Goal: Task Accomplishment & Management: Manage account settings

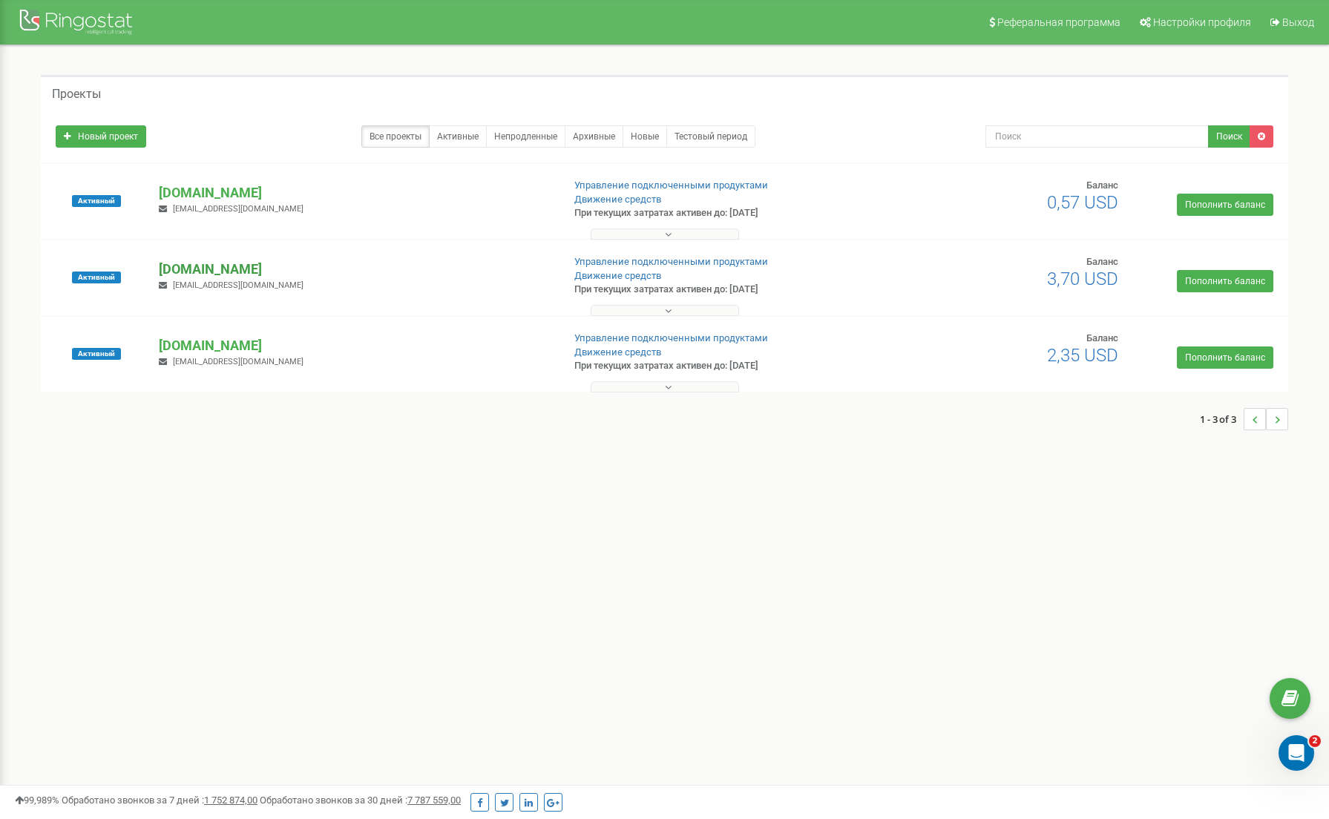
click at [190, 270] on p "[DOMAIN_NAME]" at bounding box center [354, 269] width 391 height 19
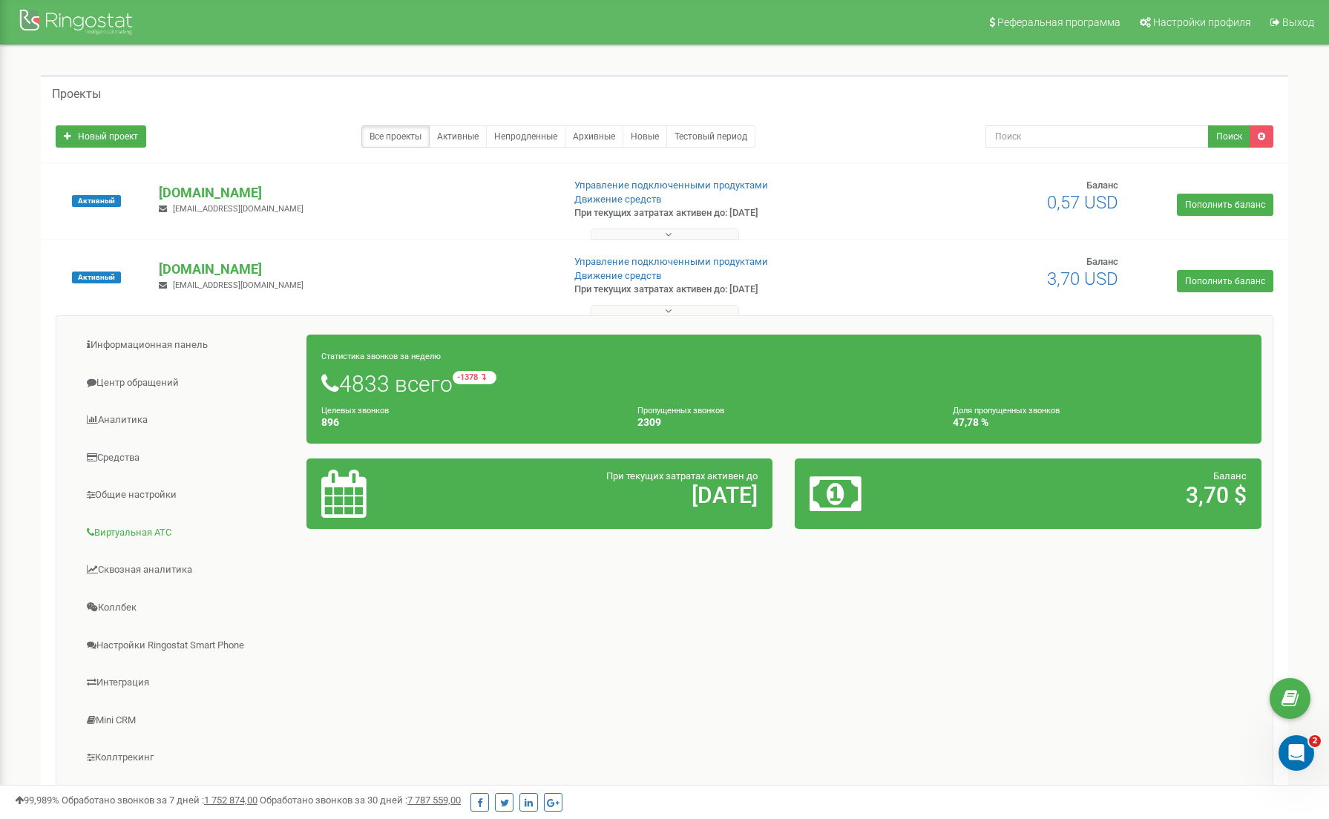
click at [145, 535] on link "Виртуальная АТС" at bounding box center [188, 533] width 240 height 36
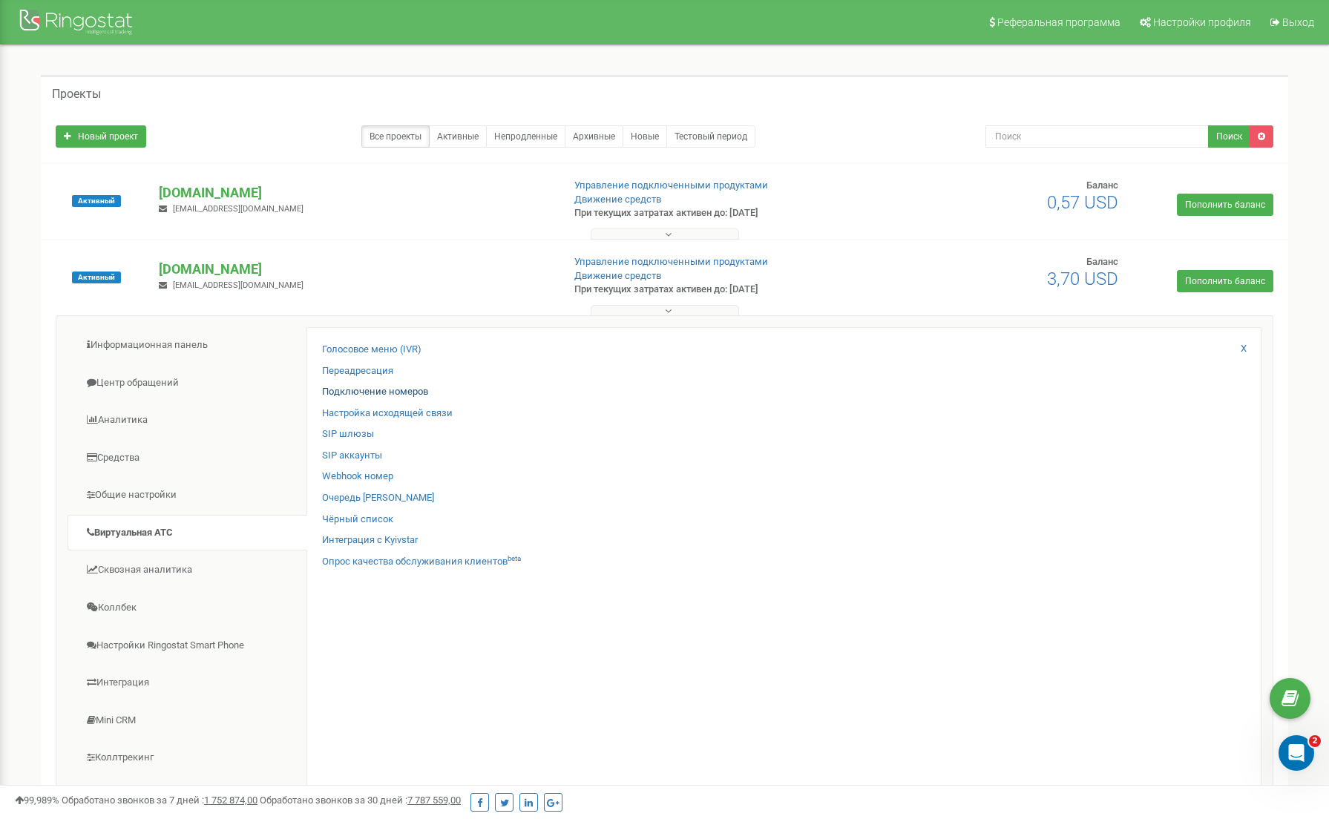
click at [363, 388] on link "Подключение номеров" at bounding box center [375, 392] width 106 height 14
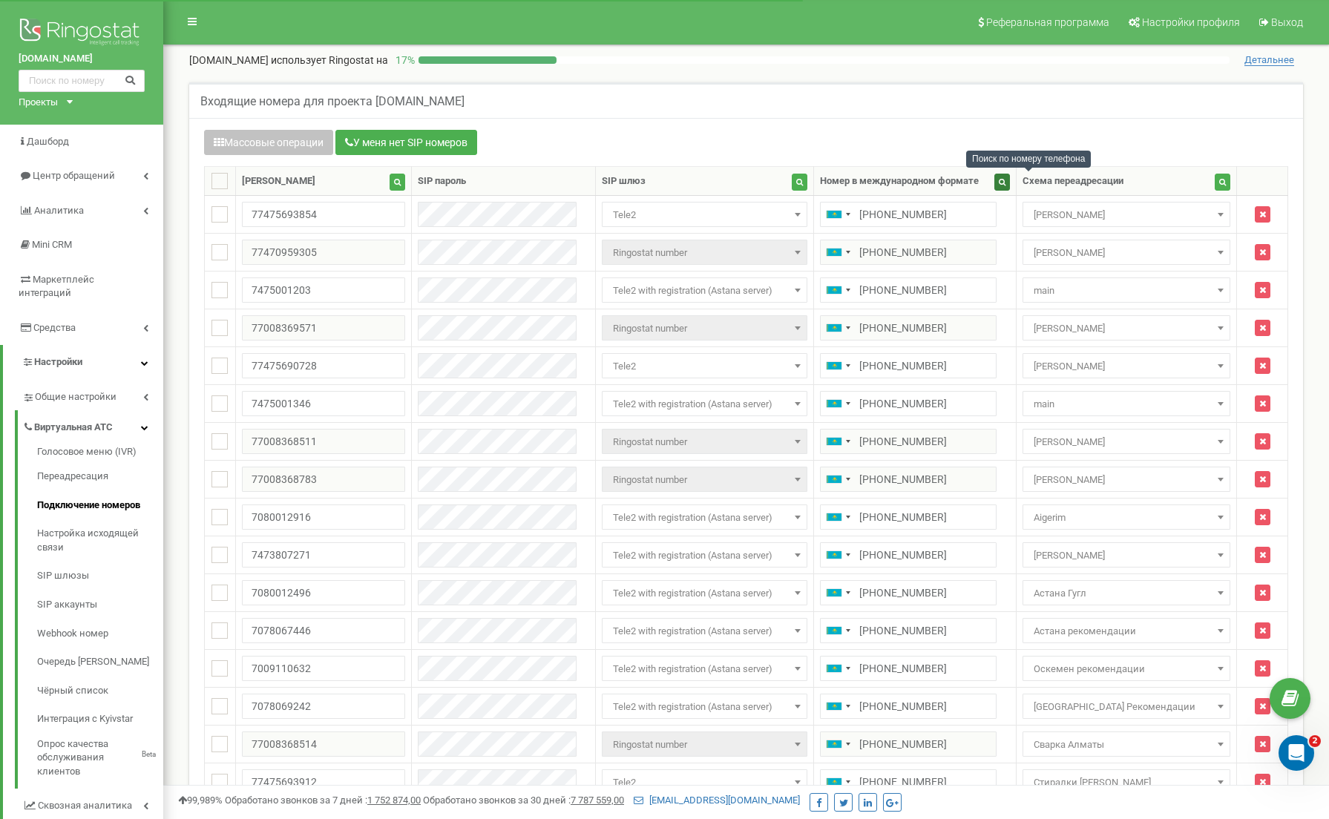
click at [1010, 184] on button "button" at bounding box center [1003, 182] width 16 height 17
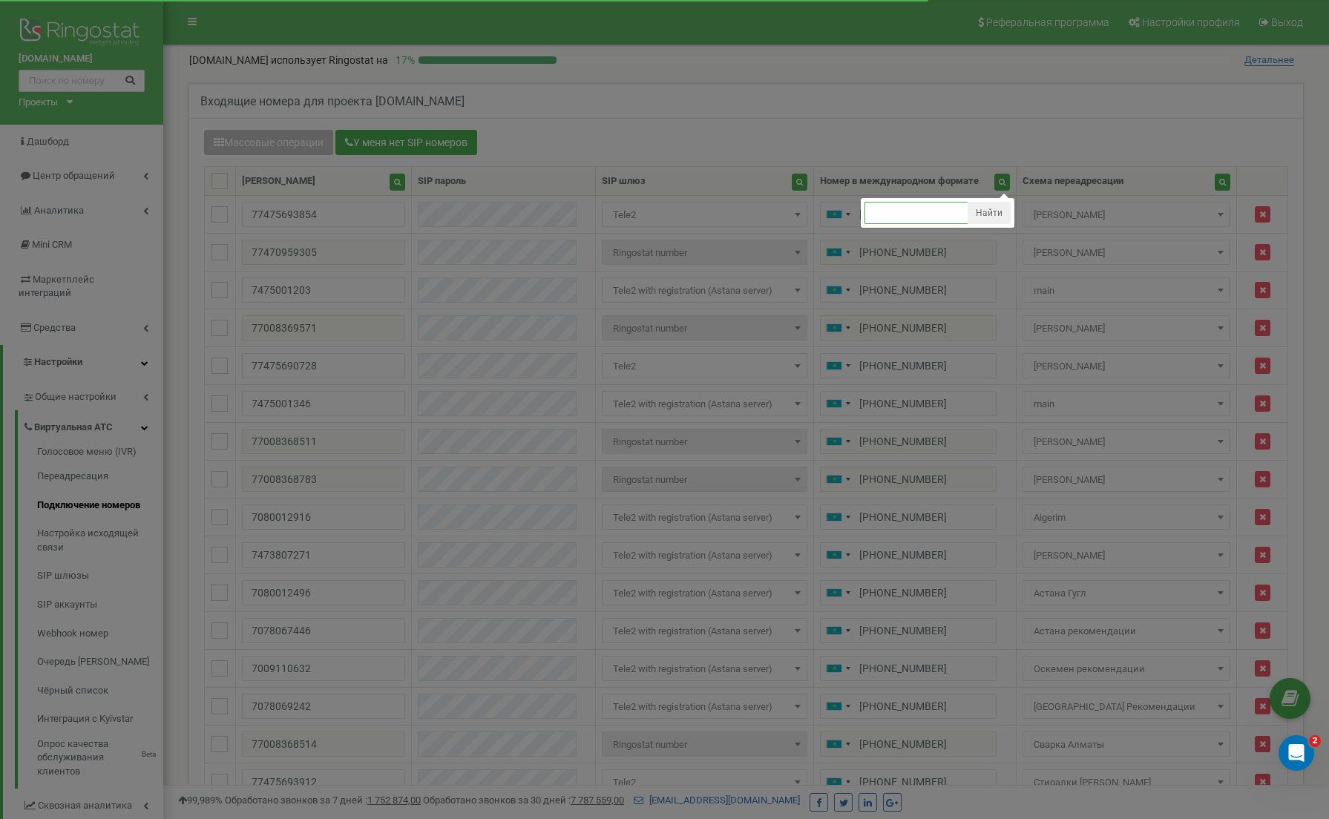
click at [930, 215] on input "text" at bounding box center [917, 213] width 104 height 22
type input "77475000692"
click at [1011, 215] on button "Найти" at bounding box center [989, 213] width 43 height 22
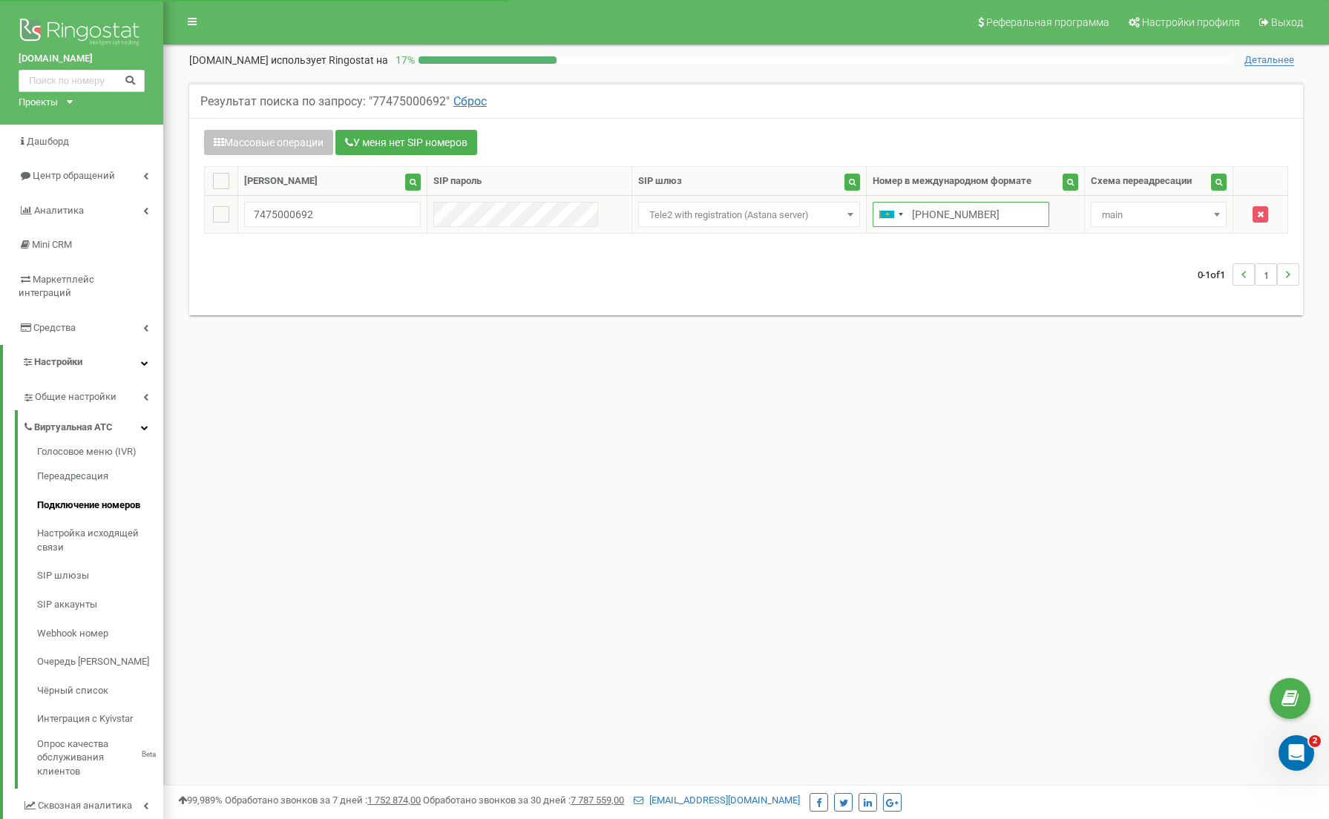
drag, startPoint x: 0, startPoint y: 0, endPoint x: 897, endPoint y: 213, distance: 921.6
click at [897, 213] on input "[PHONE_NUMBER]" at bounding box center [961, 214] width 177 height 25
click at [1200, 204] on span "main" at bounding box center [1159, 214] width 137 height 25
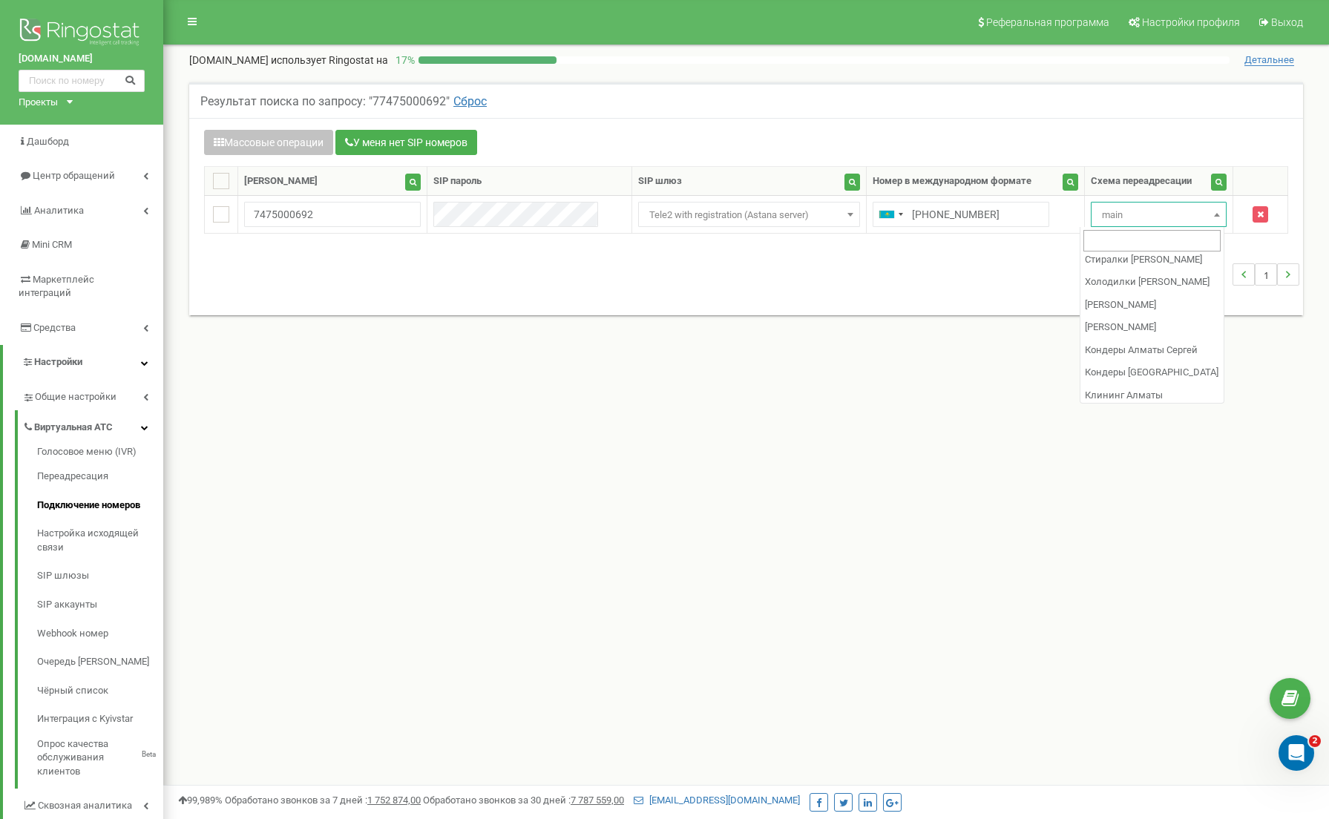
scroll to position [943, 0]
select select "234101"
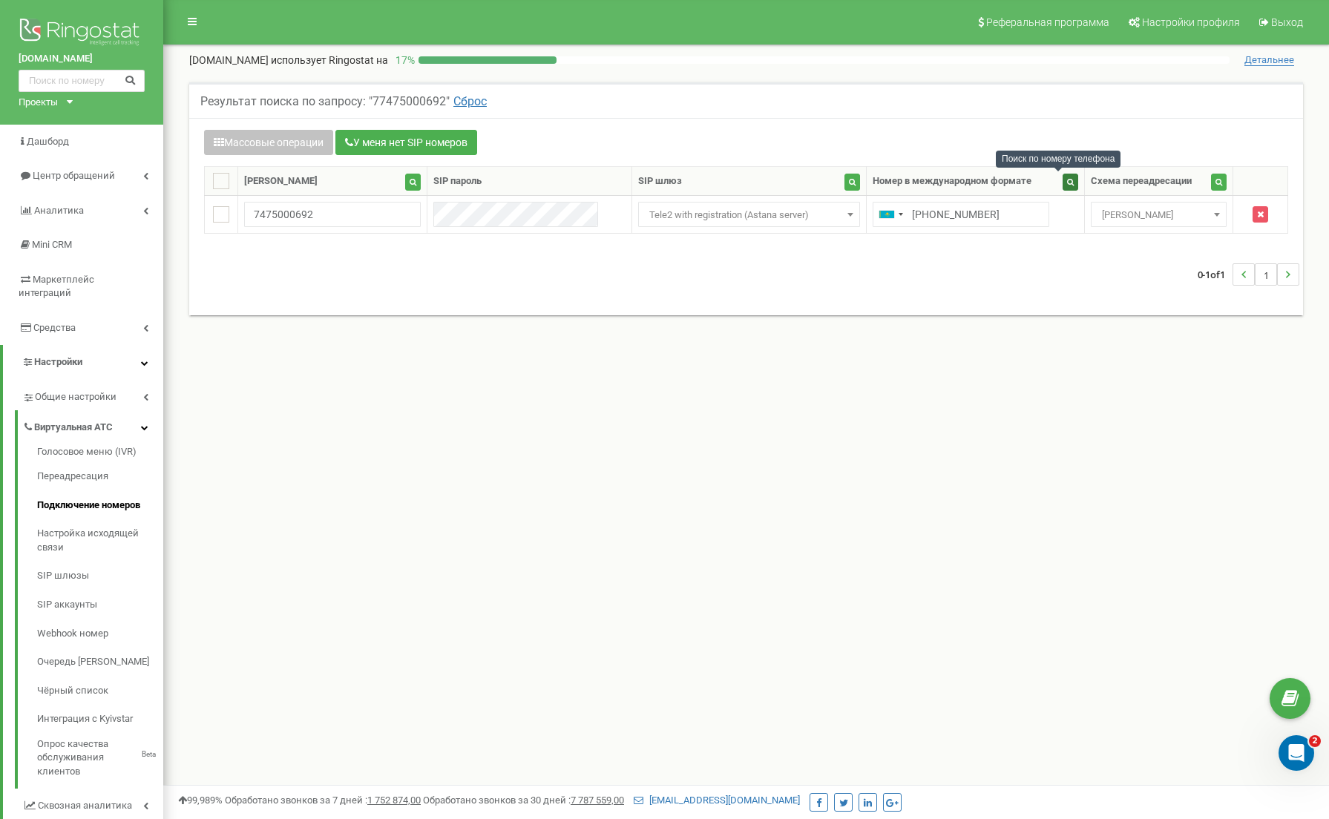
click at [1067, 184] on icon "button" at bounding box center [1070, 181] width 7 height 7
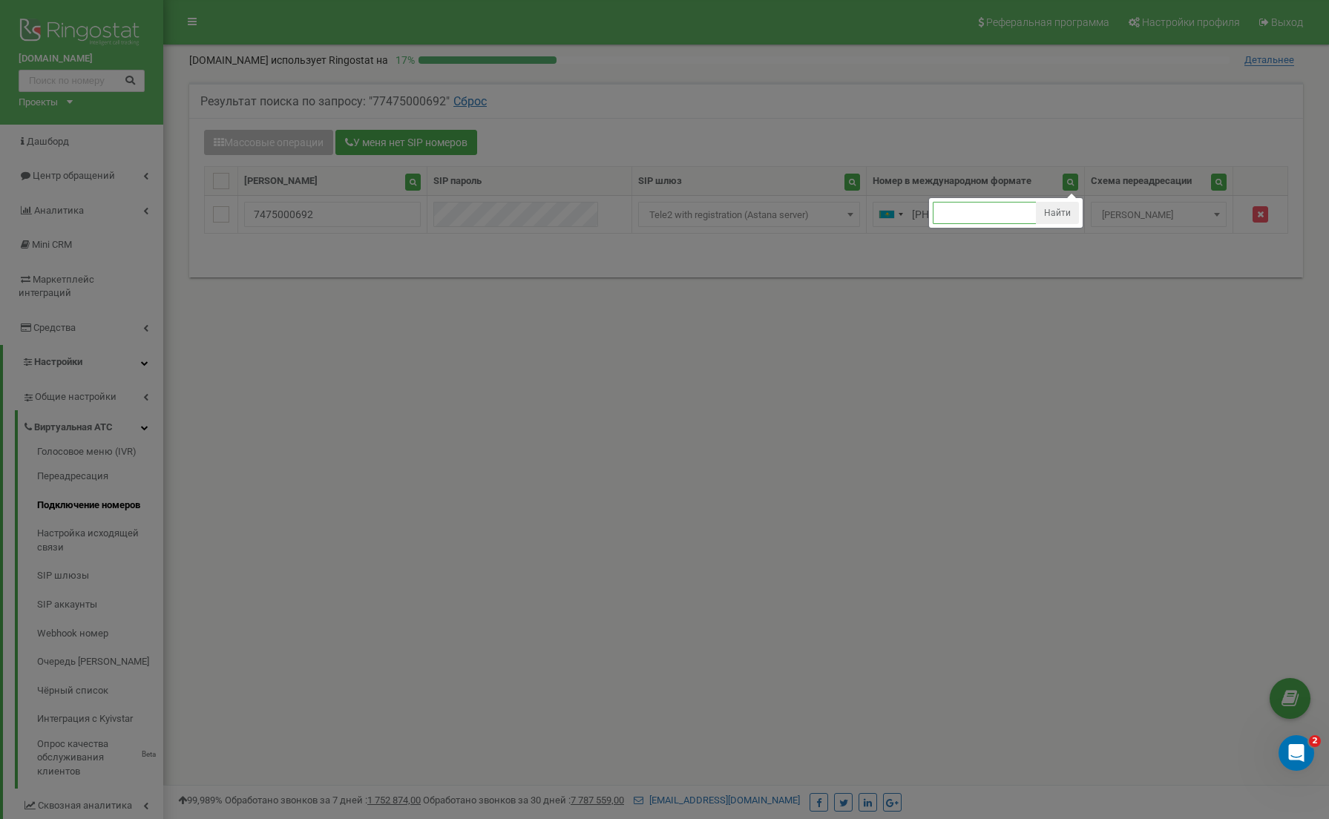
click at [966, 217] on input "text" at bounding box center [985, 213] width 104 height 22
click at [933, 211] on input "7475001203" at bounding box center [985, 213] width 104 height 22
type input "77475001203"
click at [1047, 218] on button "Найти" at bounding box center [1057, 213] width 43 height 22
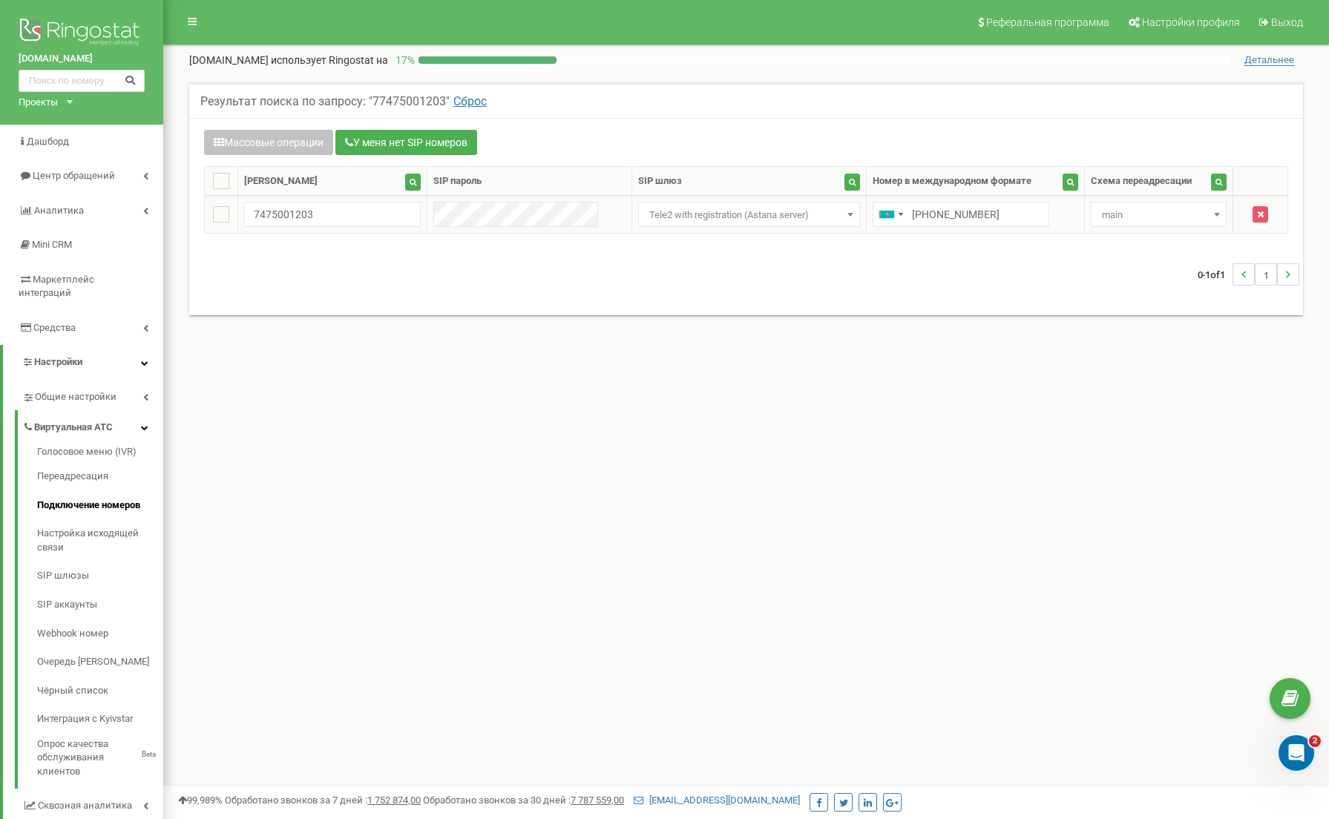
click at [897, 213] on input "[PHONE_NUMBER]" at bounding box center [961, 214] width 177 height 25
click at [1217, 209] on span at bounding box center [1217, 214] width 15 height 19
select select "234101"
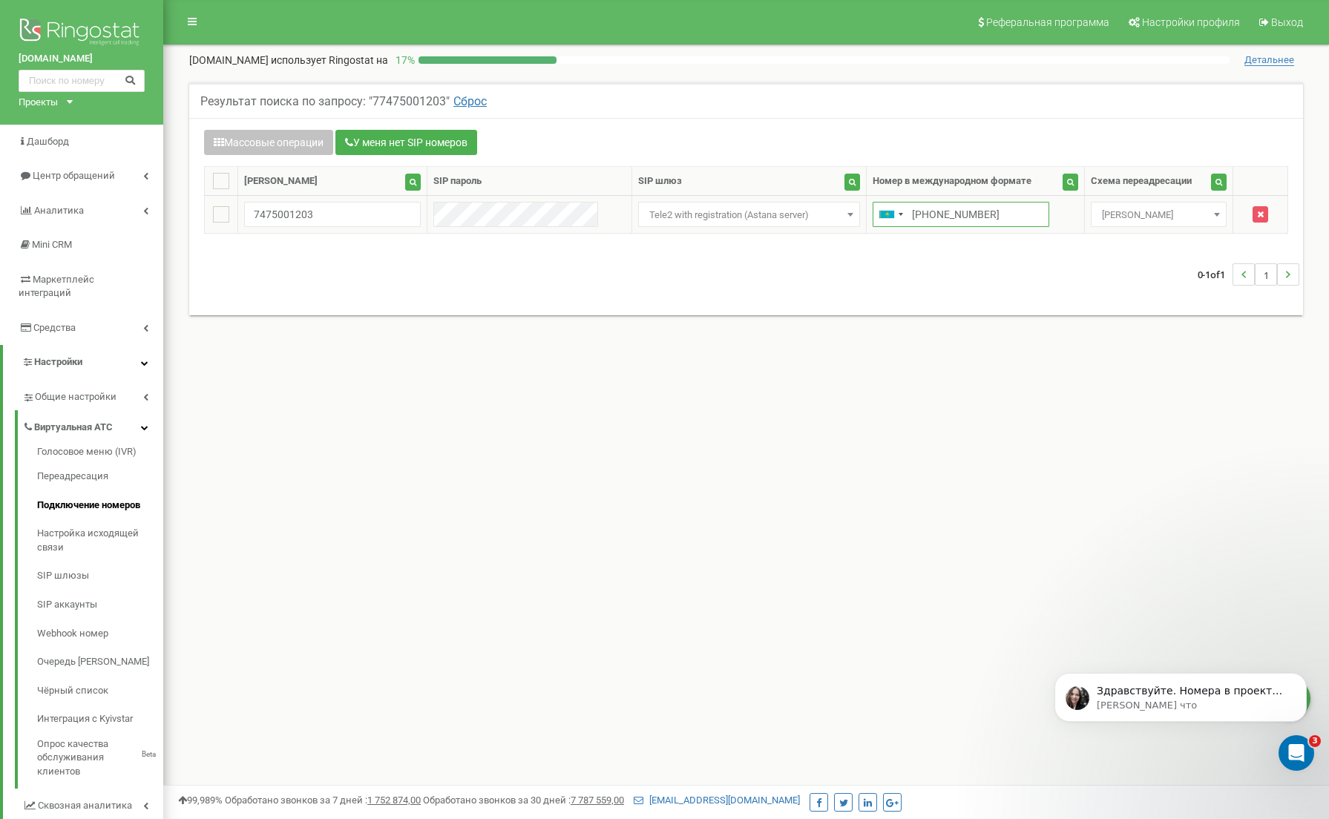
drag, startPoint x: 975, startPoint y: 220, endPoint x: 940, endPoint y: 216, distance: 35.9
click at [940, 216] on input "[PHONE_NUMBER]" at bounding box center [961, 214] width 177 height 25
click at [1063, 182] on button "button" at bounding box center [1071, 182] width 16 height 17
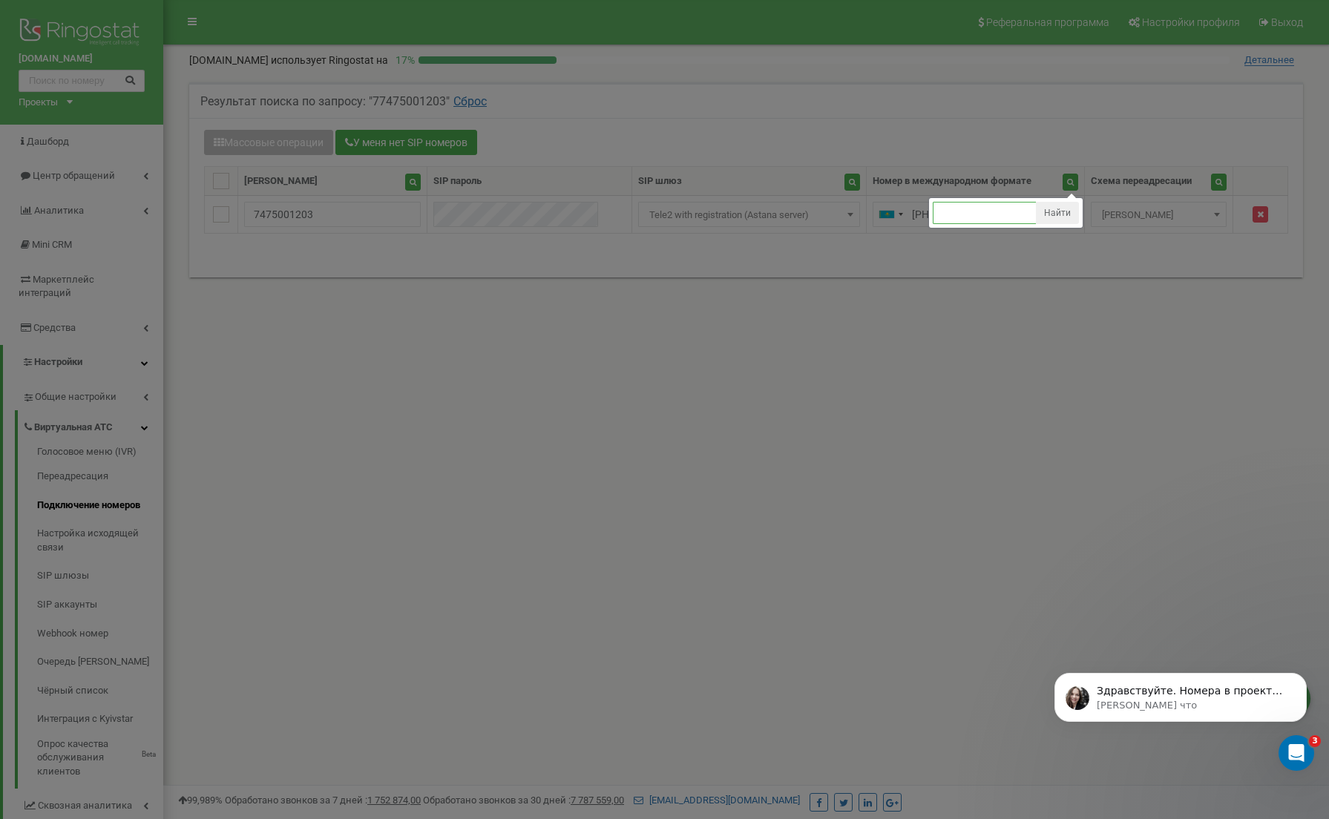
click at [947, 220] on input "text" at bounding box center [985, 213] width 104 height 22
type input "77475000428"
click at [1047, 212] on button "Найти" at bounding box center [1057, 213] width 43 height 22
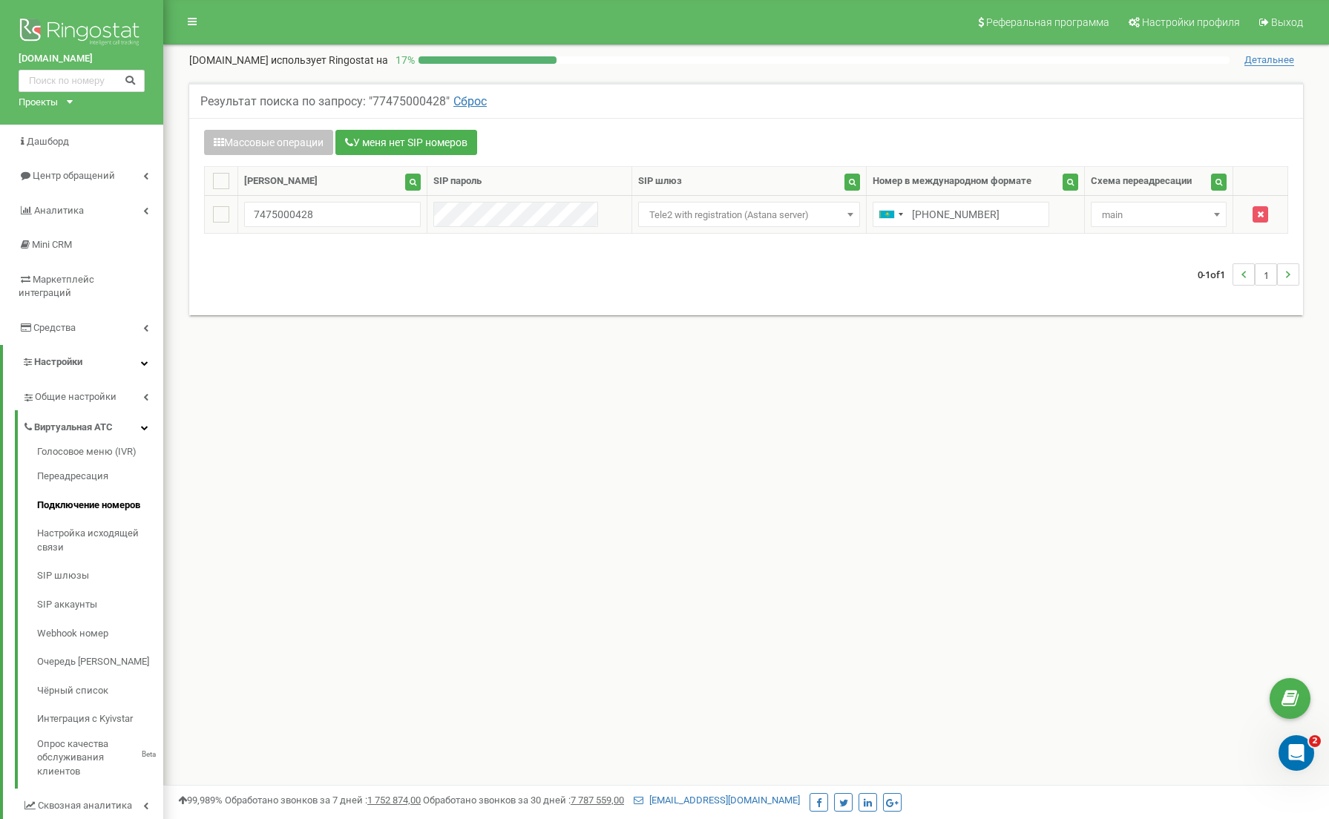
click at [1182, 216] on span "main" at bounding box center [1159, 215] width 126 height 21
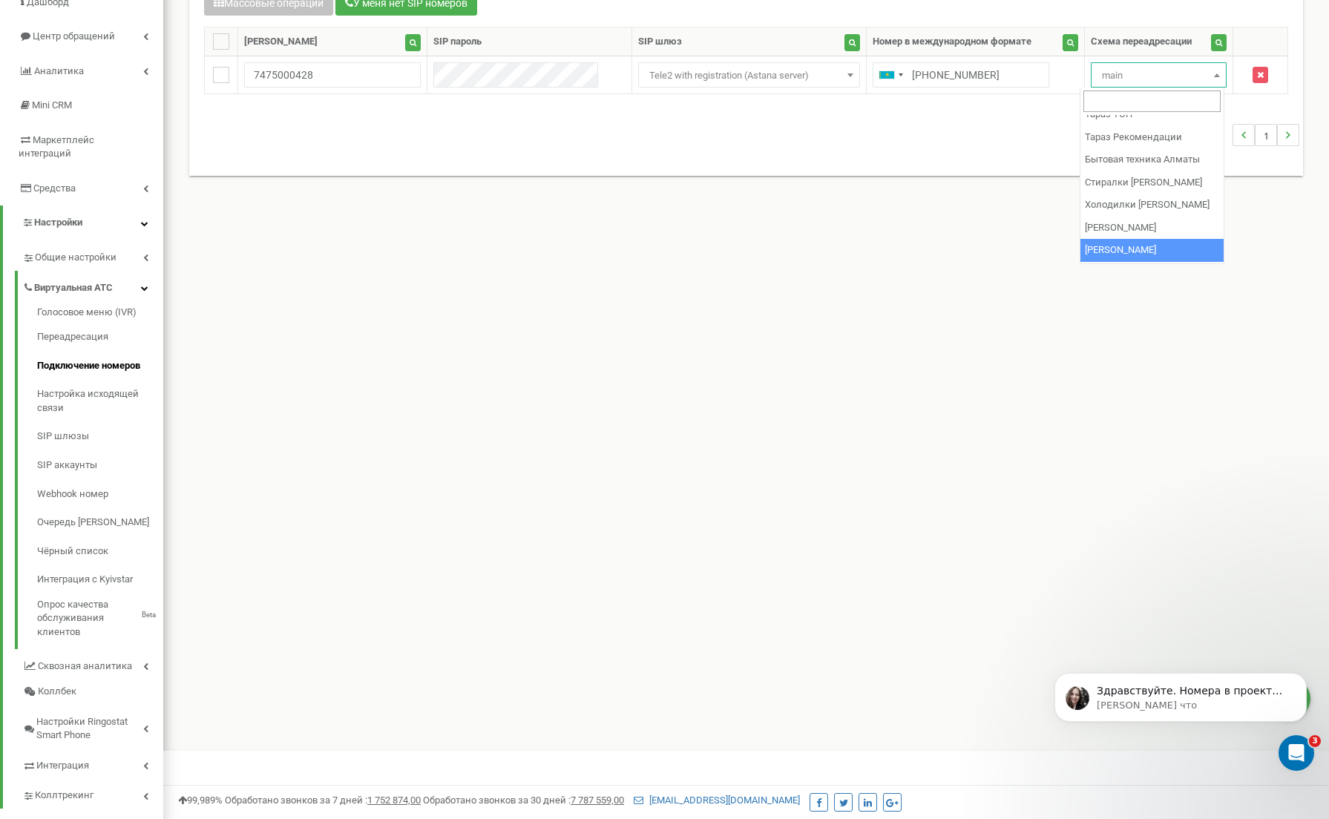
scroll to position [857, 0]
select select "234101"
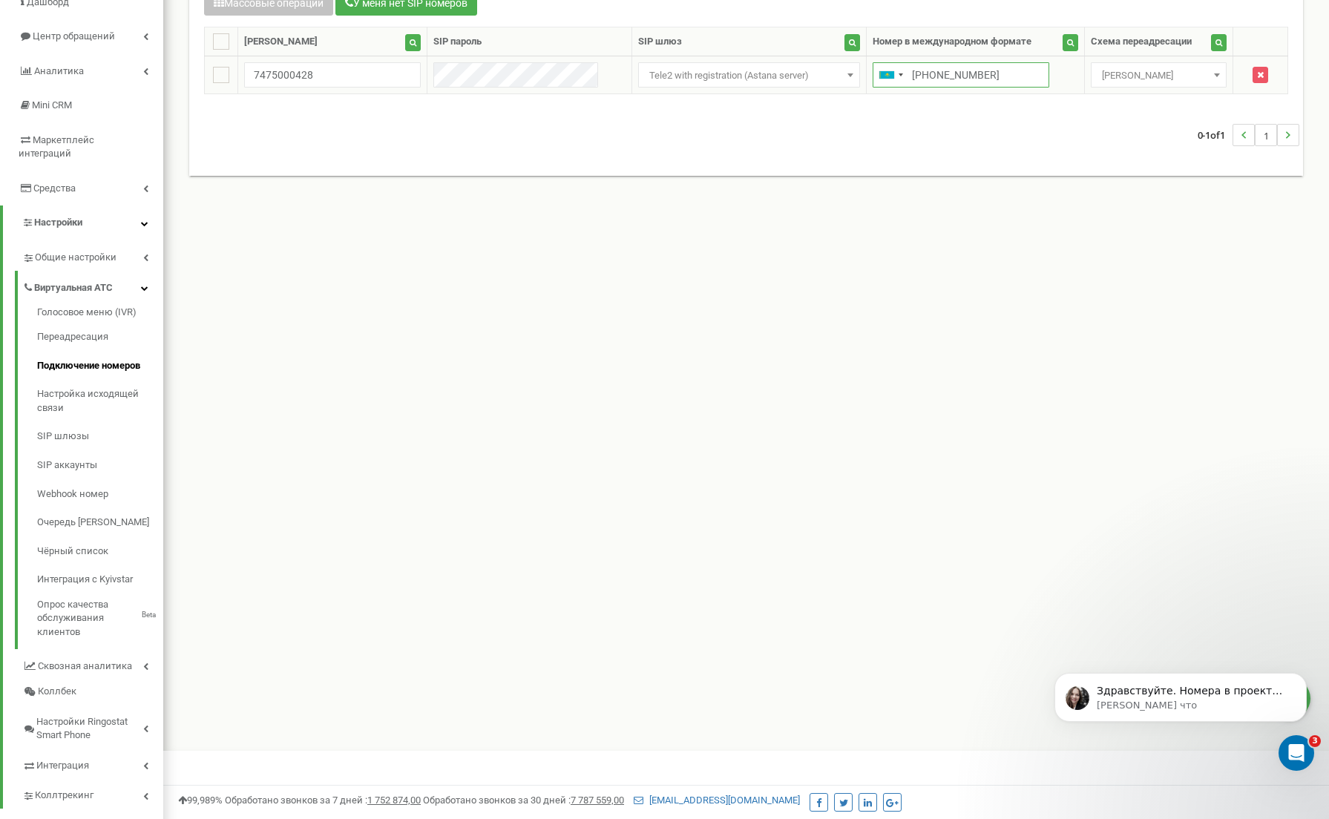
drag, startPoint x: 967, startPoint y: 73, endPoint x: 901, endPoint y: 73, distance: 66.1
click at [901, 73] on input "+77475000428" at bounding box center [961, 74] width 177 height 25
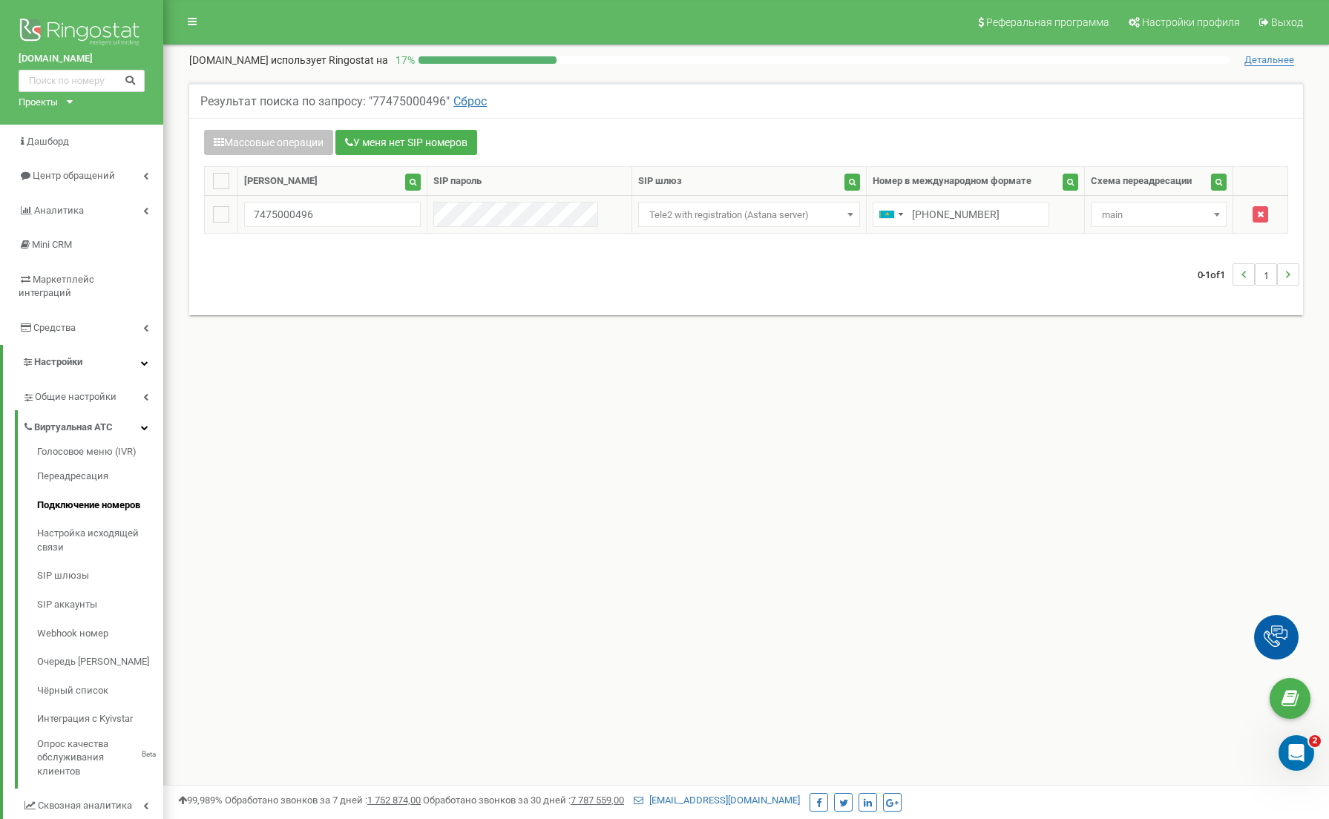
click at [900, 214] on input "+77475000496" at bounding box center [961, 214] width 177 height 25
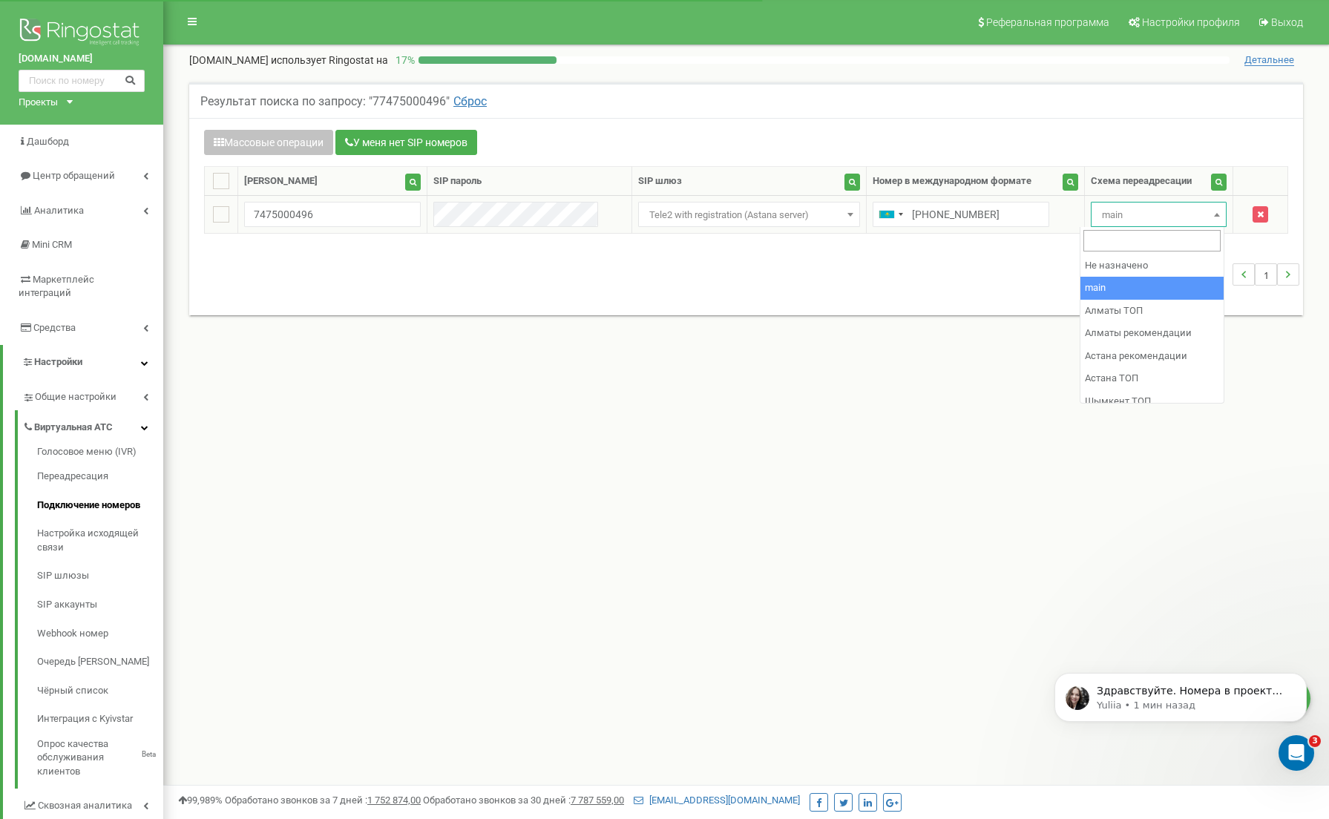
click at [1183, 219] on span "main" at bounding box center [1159, 215] width 126 height 21
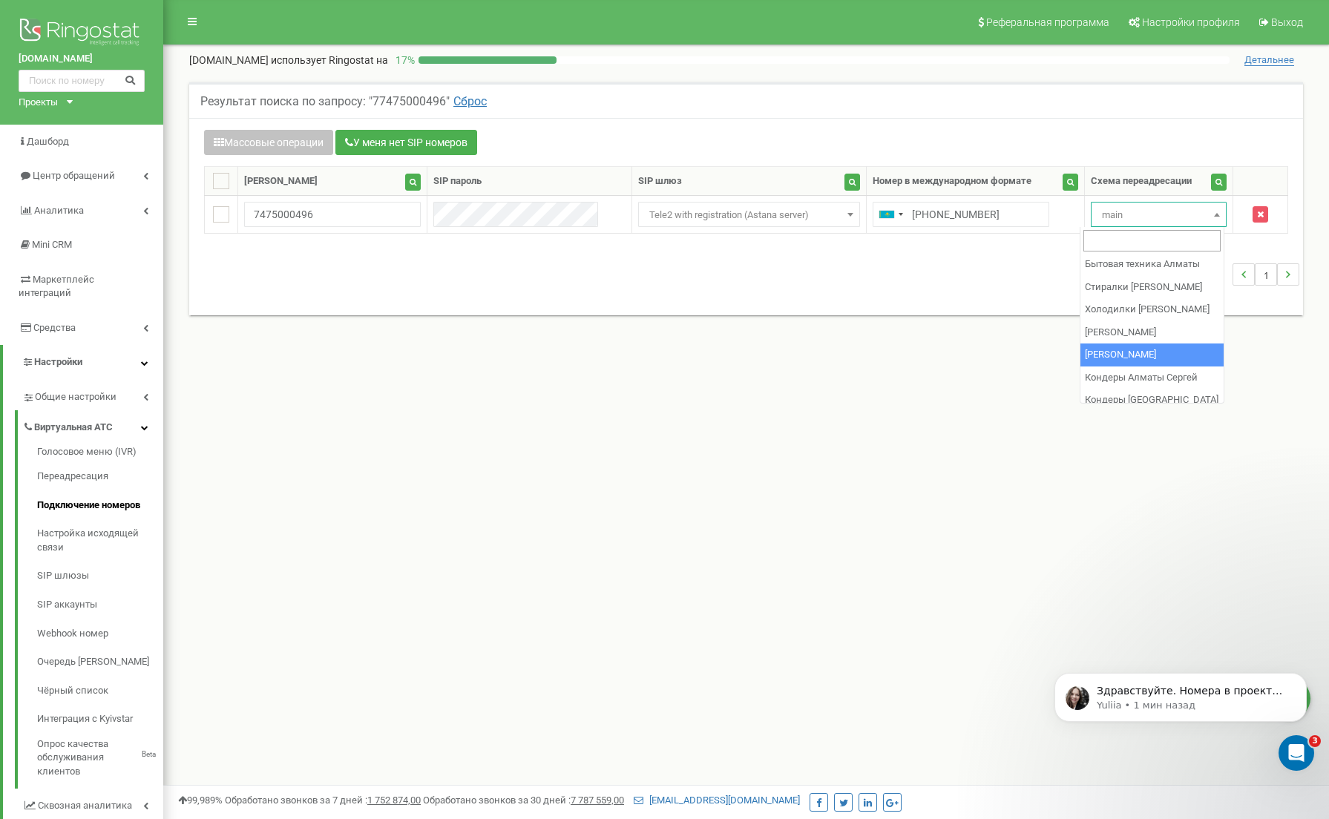
scroll to position [889, 0]
select select "234101"
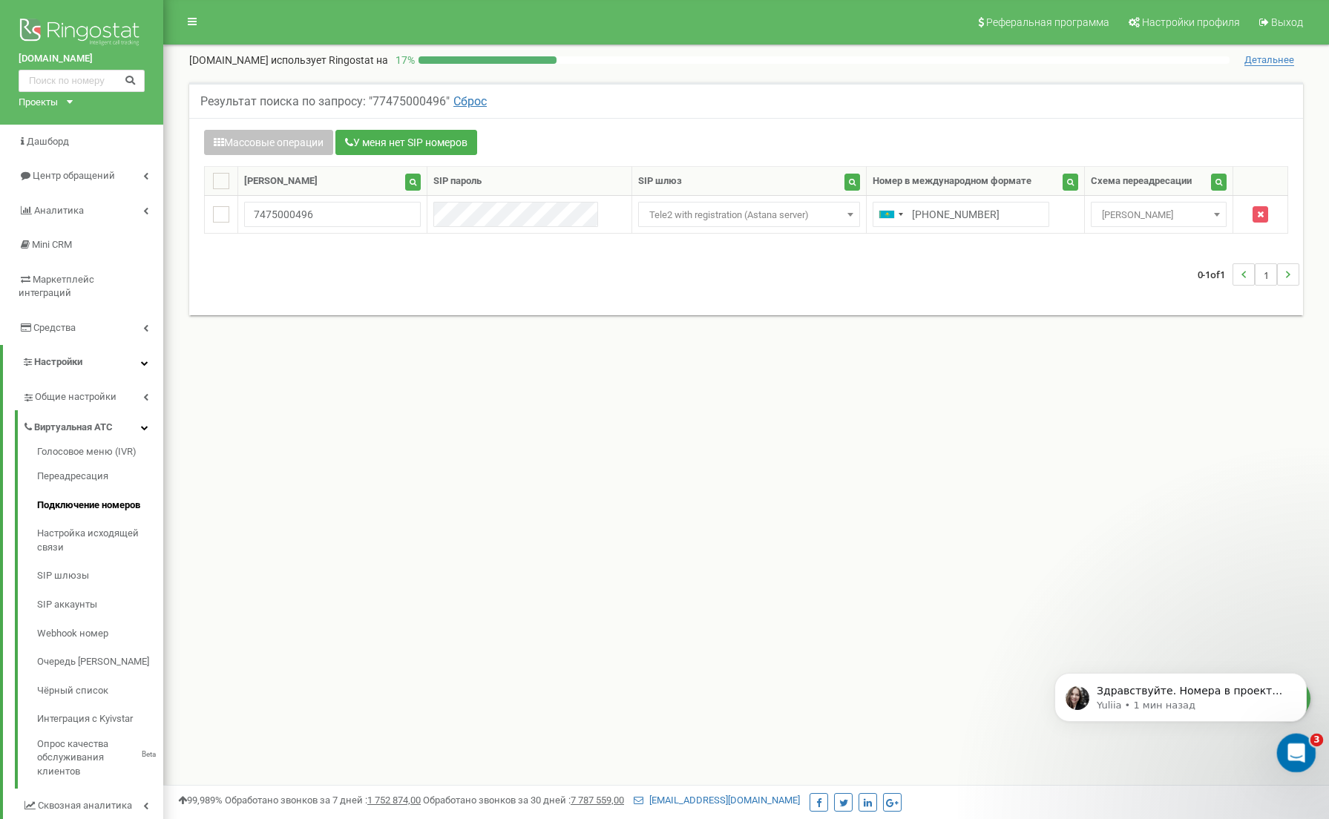
click at [1294, 747] on icon "Открыть службу сообщений Intercom" at bounding box center [1295, 751] width 24 height 24
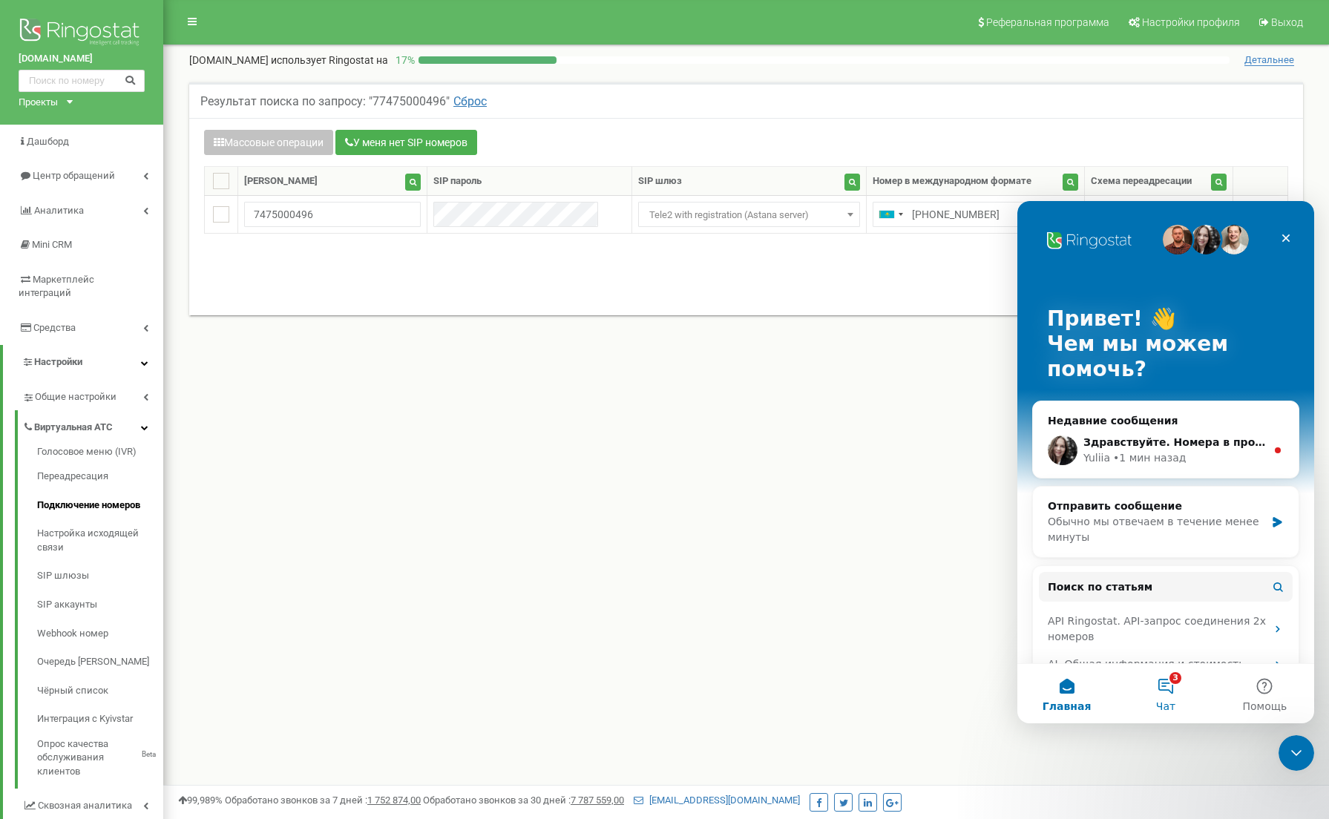
click at [1175, 682] on button "3 Чат" at bounding box center [1165, 693] width 99 height 59
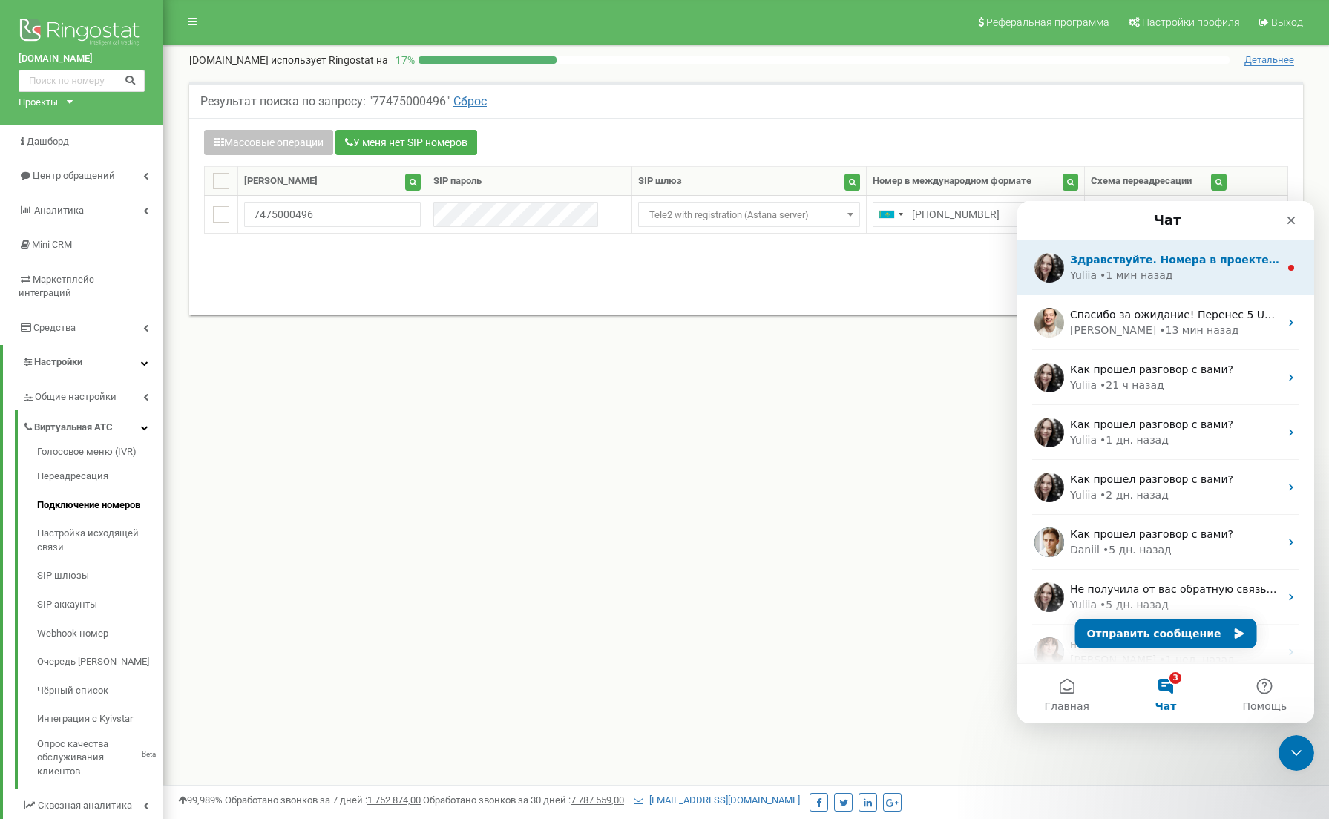
click at [1119, 272] on div "• 1 мин назад" at bounding box center [1136, 276] width 73 height 16
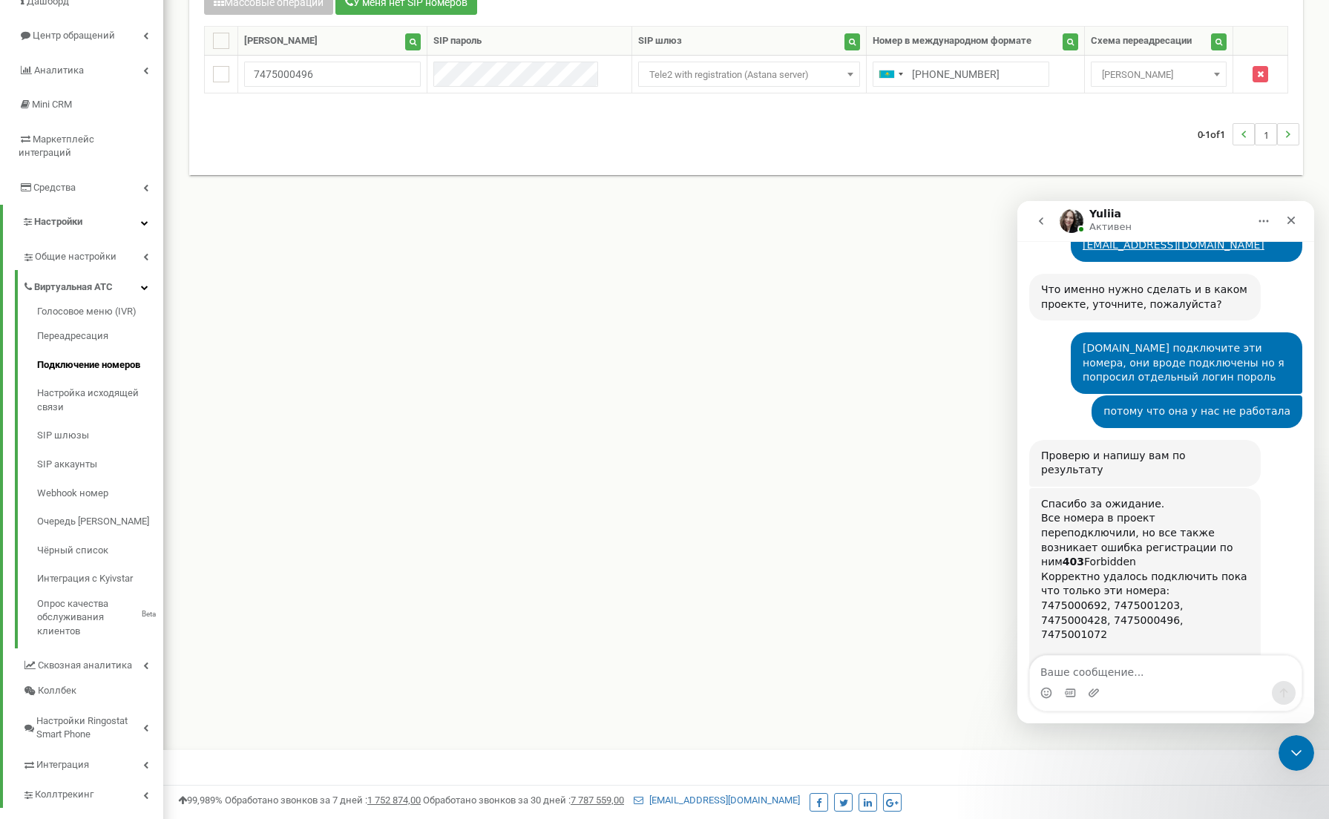
scroll to position [140, 0]
click at [1148, 674] on textarea "Ваше сообщение..." at bounding box center [1166, 668] width 272 height 25
type textarea "спасибо, нет"
click at [1286, 696] on icon "Отправить сообщение…" at bounding box center [1284, 693] width 12 height 12
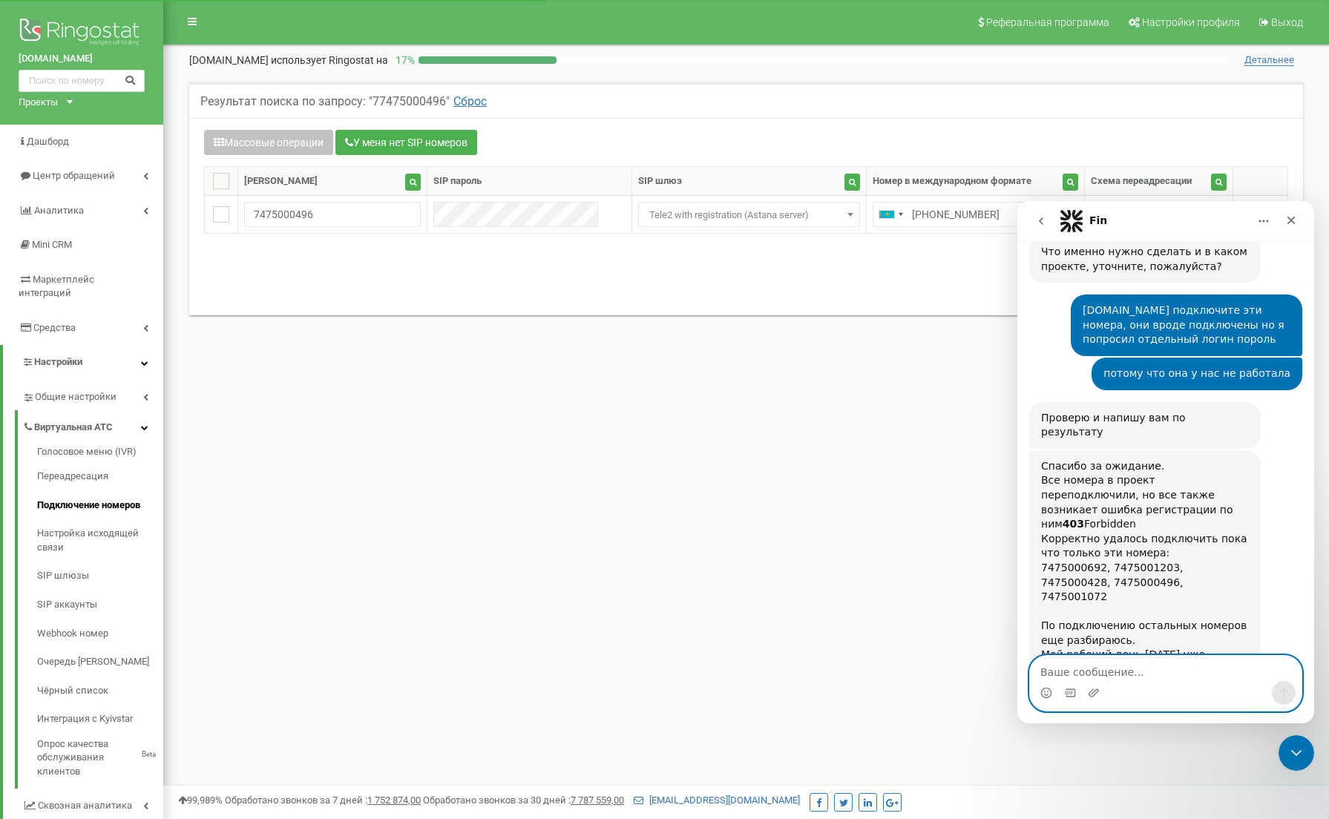
scroll to position [4376, 0]
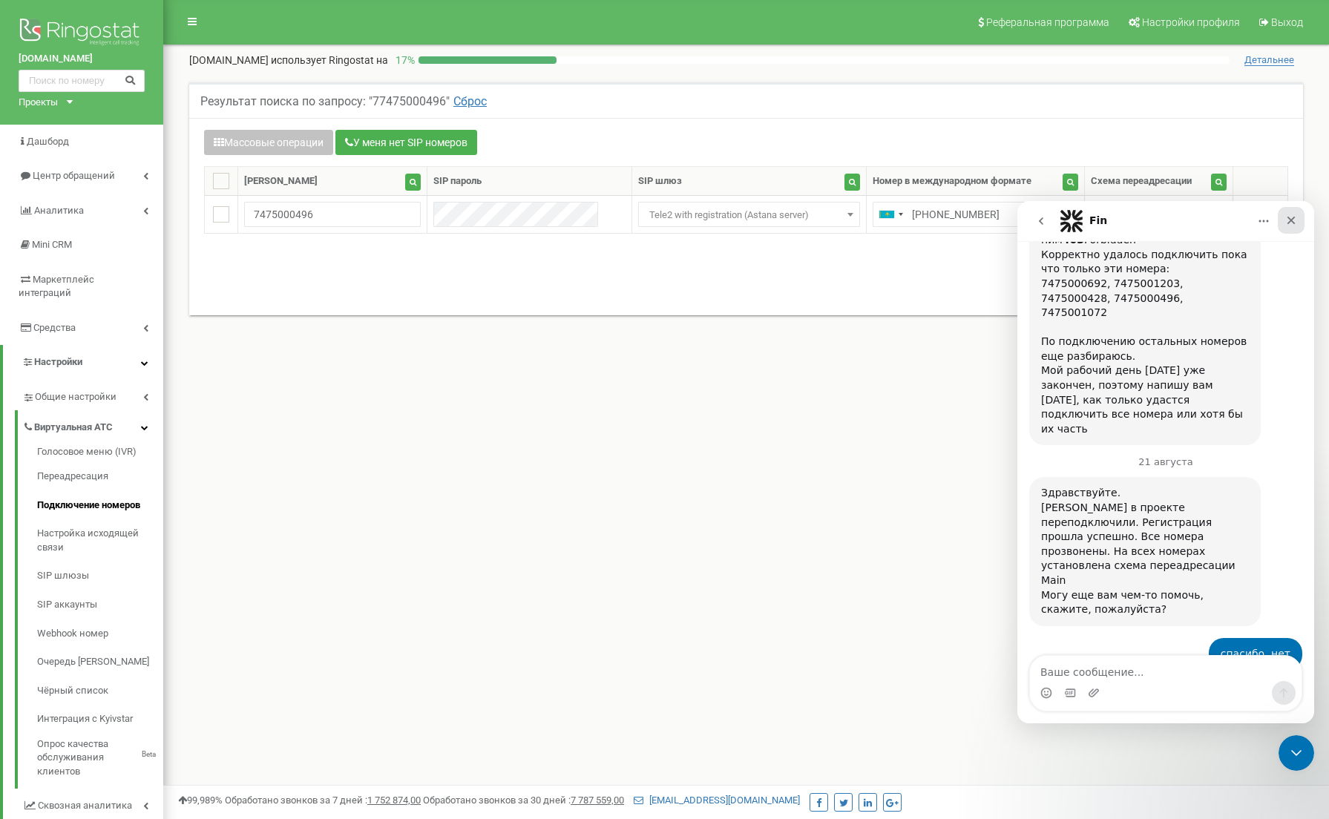
click at [1293, 220] on icon "Закрыть" at bounding box center [1292, 221] width 12 height 12
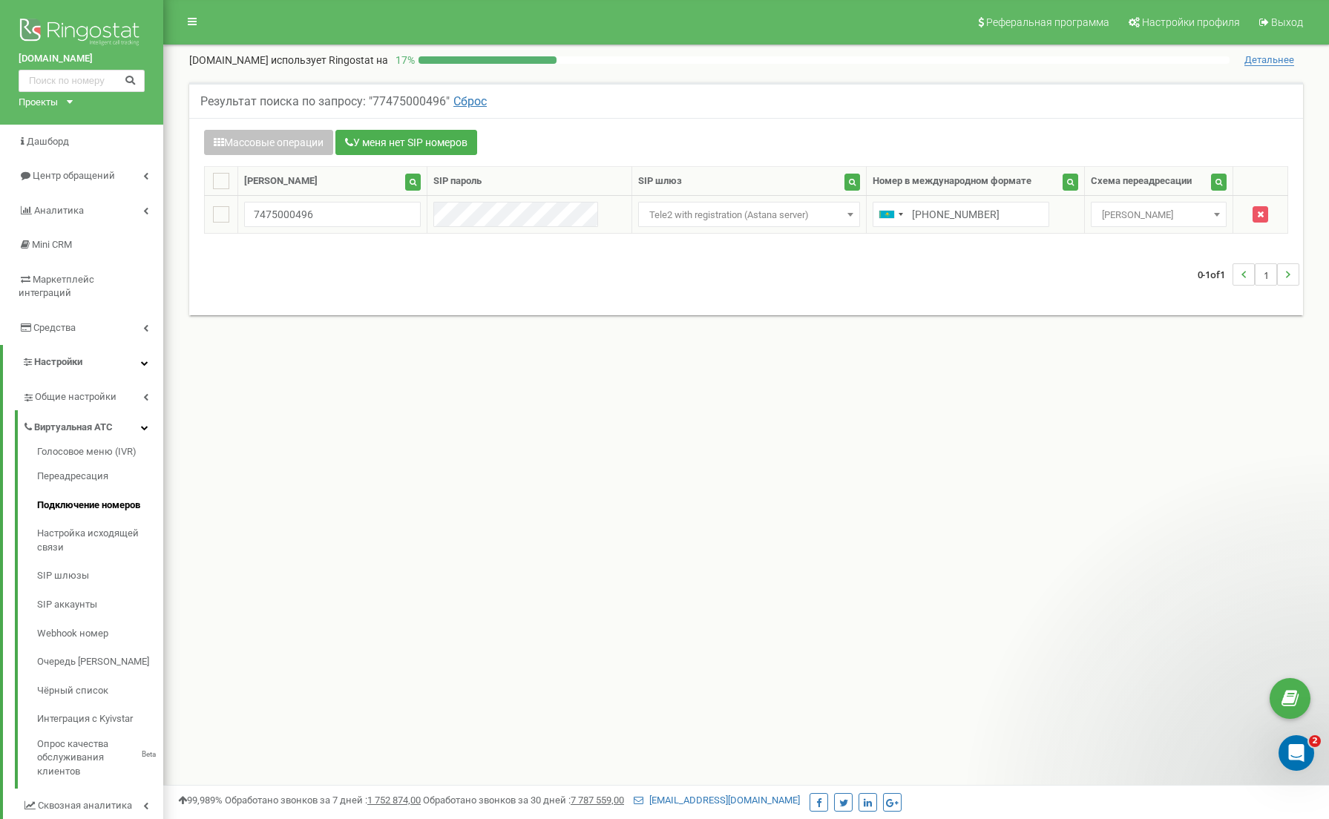
scroll to position [0, 0]
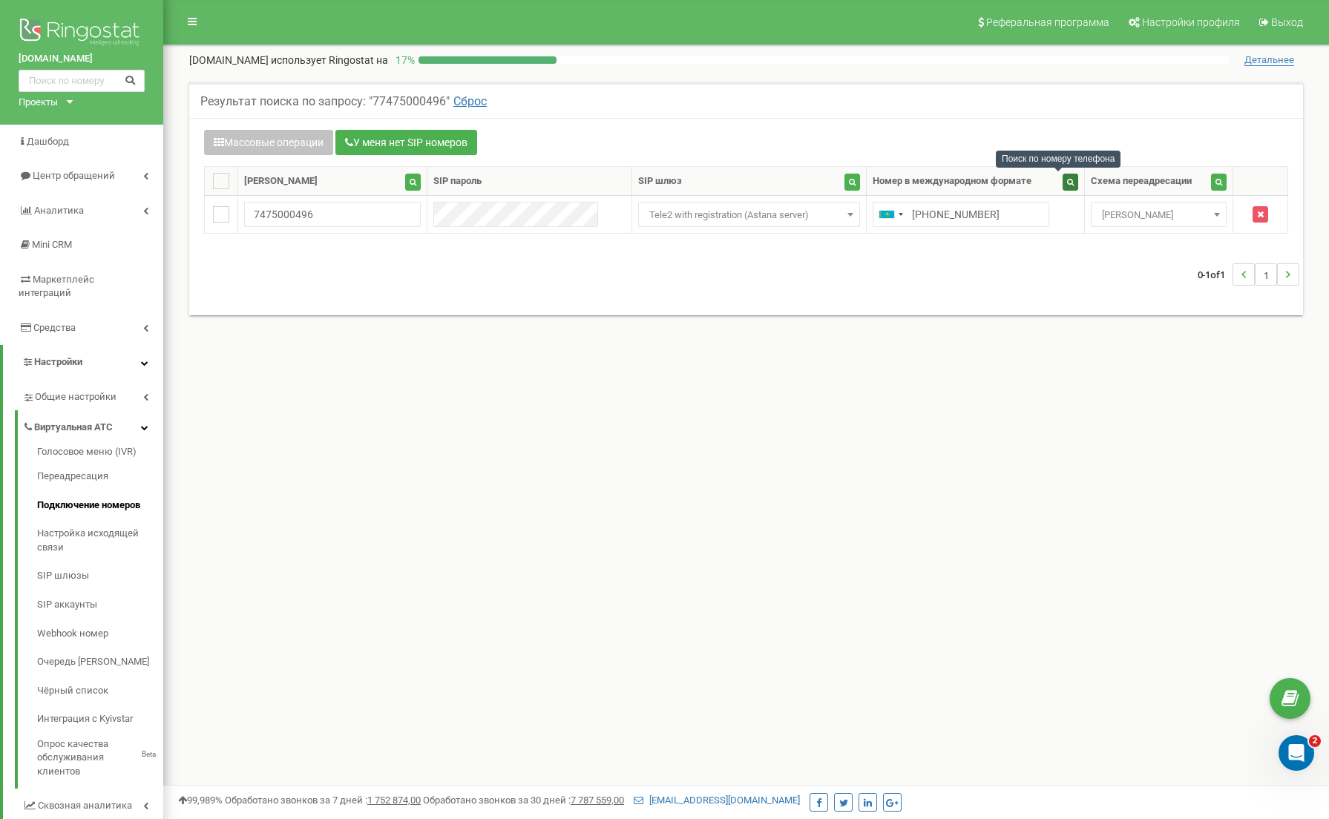
click at [1063, 186] on button "button" at bounding box center [1071, 182] width 16 height 17
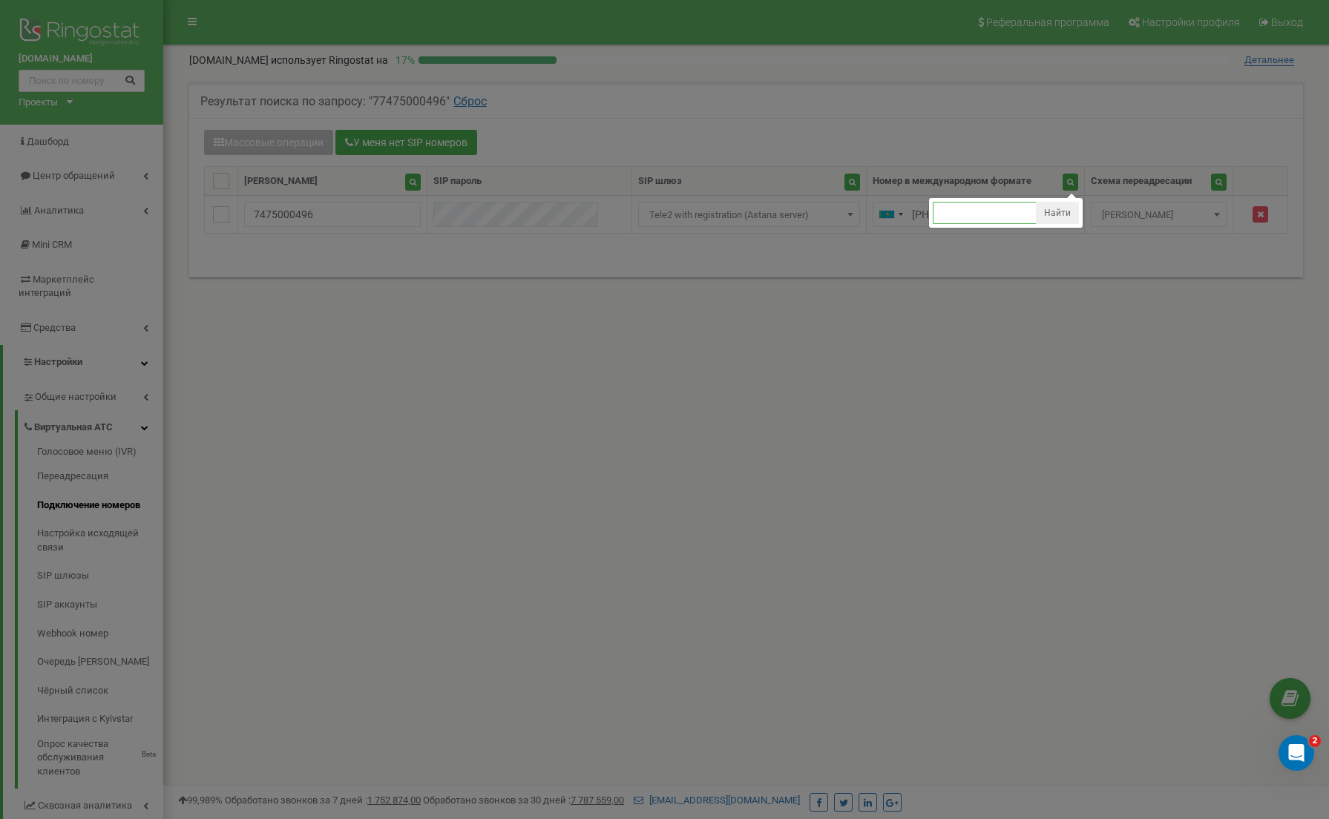
click at [952, 212] on input "text" at bounding box center [985, 213] width 104 height 22
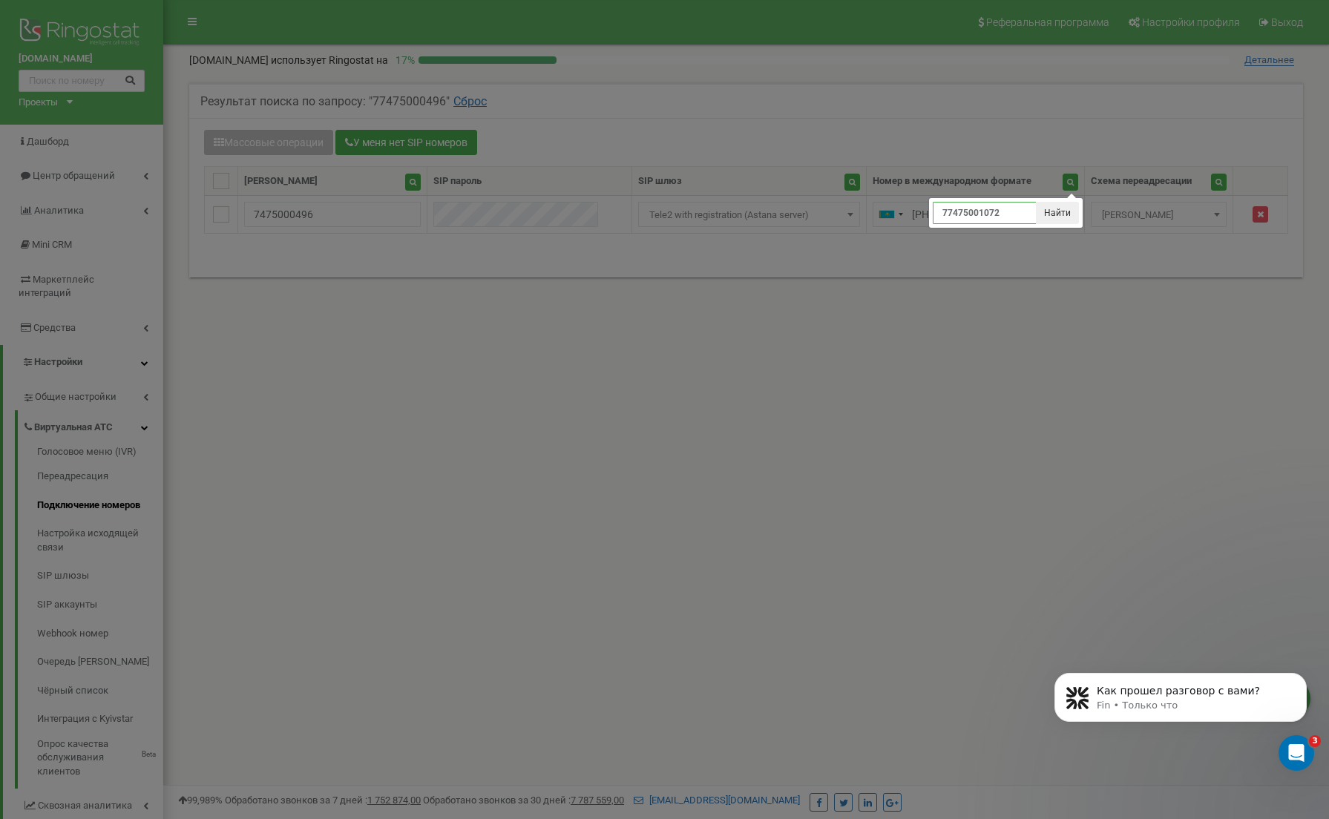
type input "77475001072"
click at [1053, 223] on button "Найти" at bounding box center [1057, 213] width 43 height 22
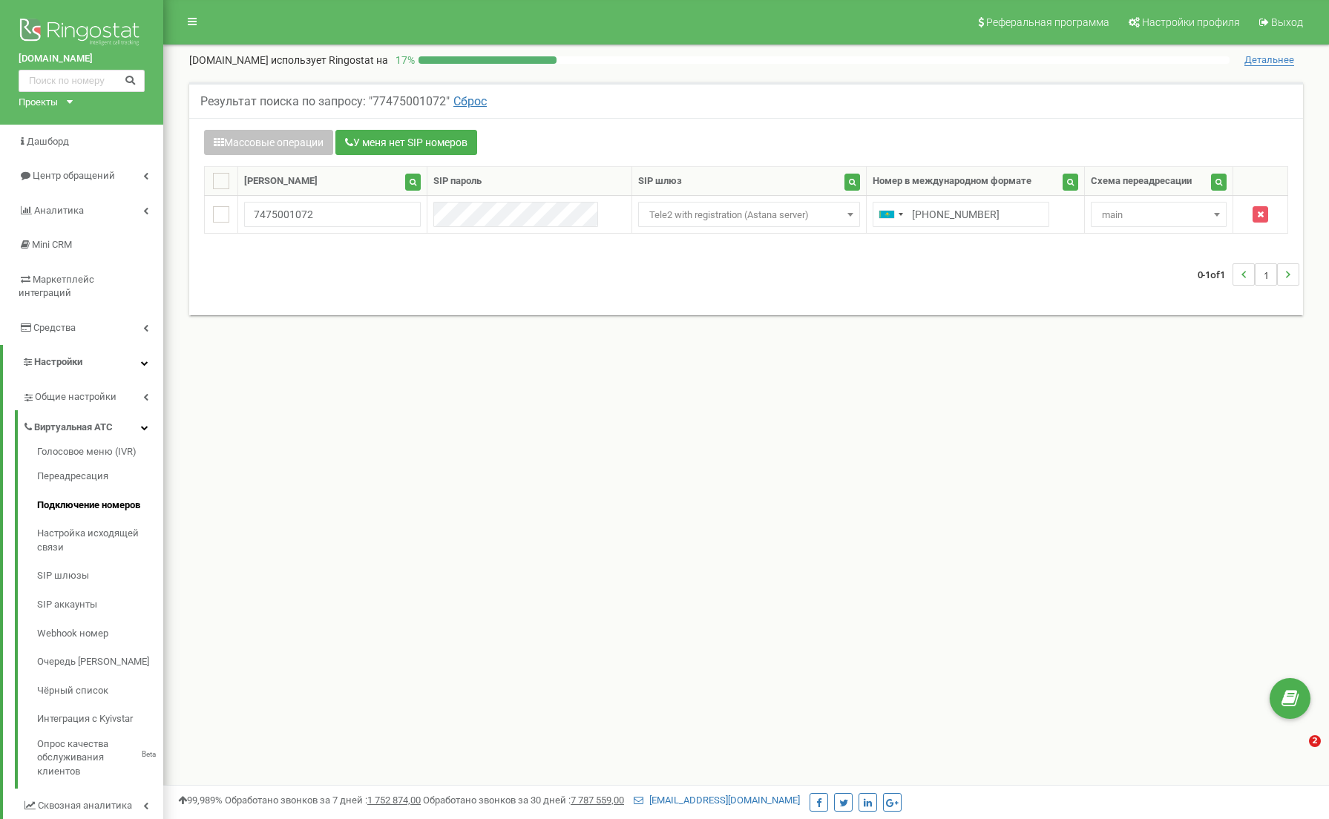
click at [896, 212] on input "[PHONE_NUMBER]" at bounding box center [961, 214] width 177 height 25
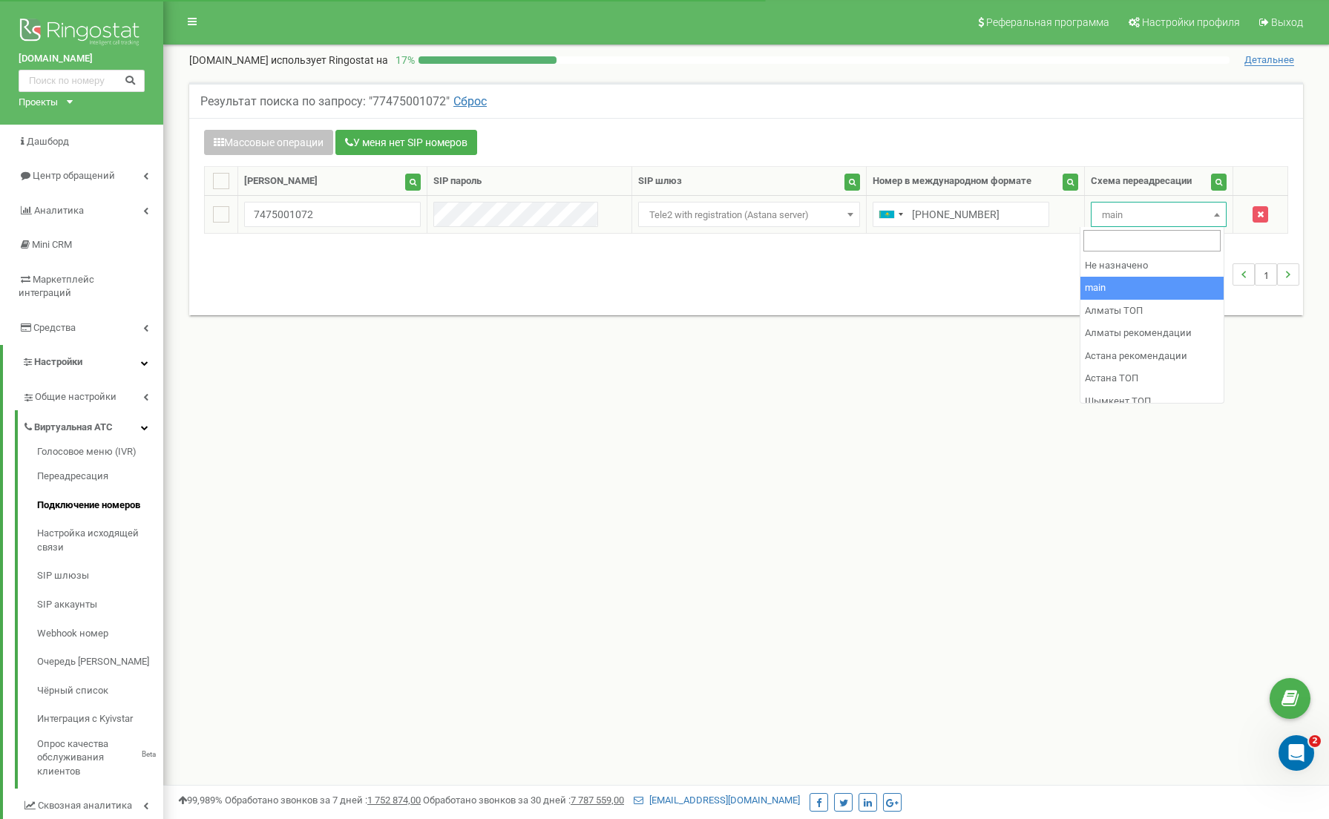
click at [1217, 212] on span at bounding box center [1217, 214] width 15 height 19
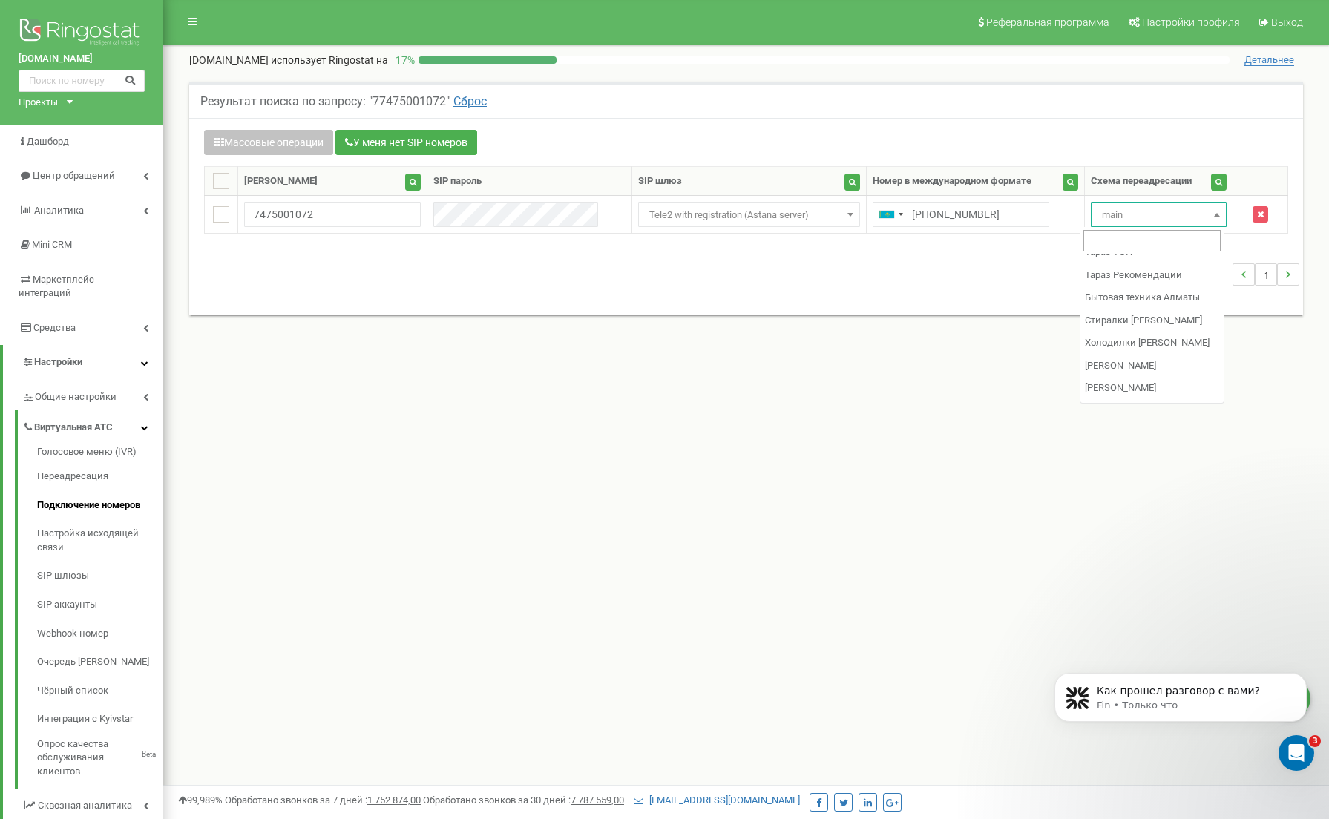
scroll to position [861, 0]
select select "234101"
click at [97, 28] on img at bounding box center [82, 33] width 126 height 37
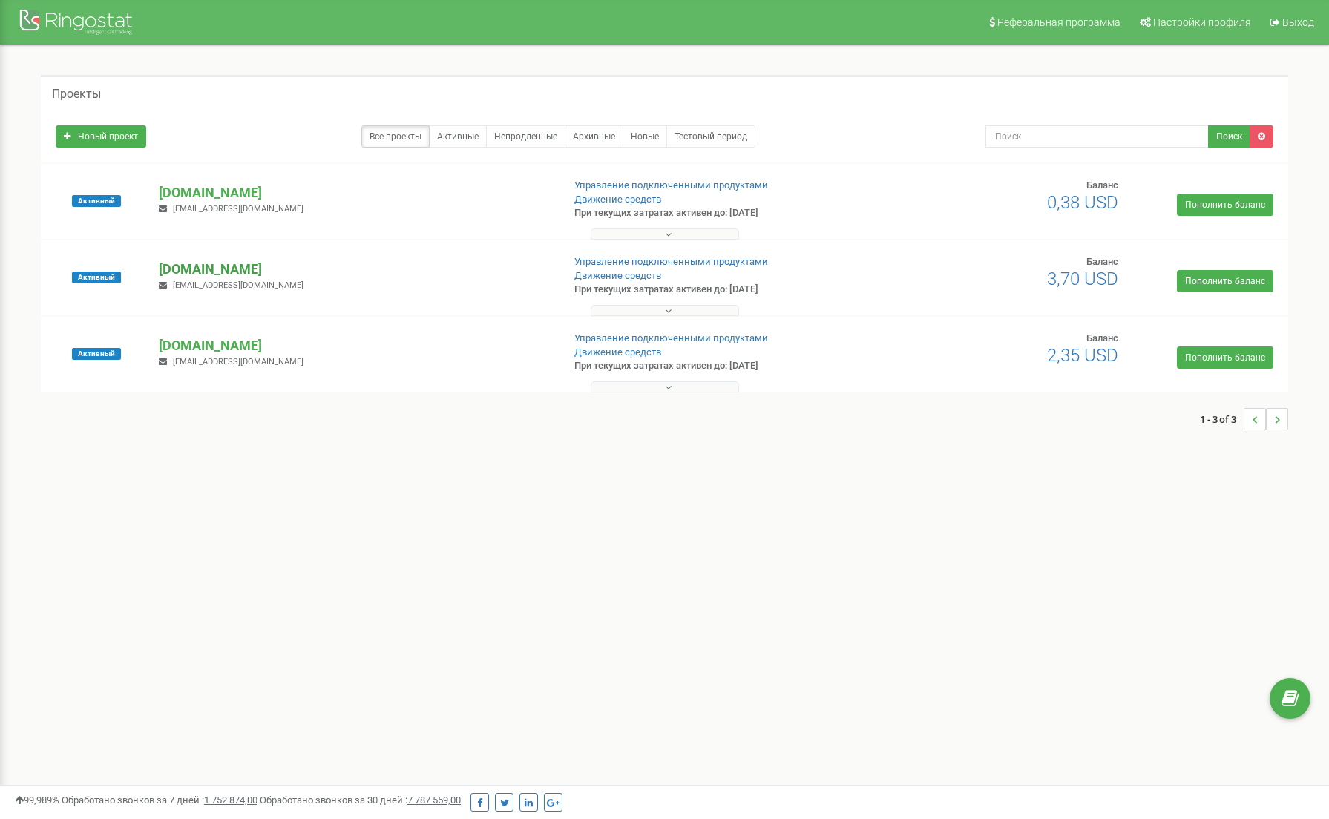
click at [192, 273] on p "[DOMAIN_NAME]" at bounding box center [354, 269] width 391 height 19
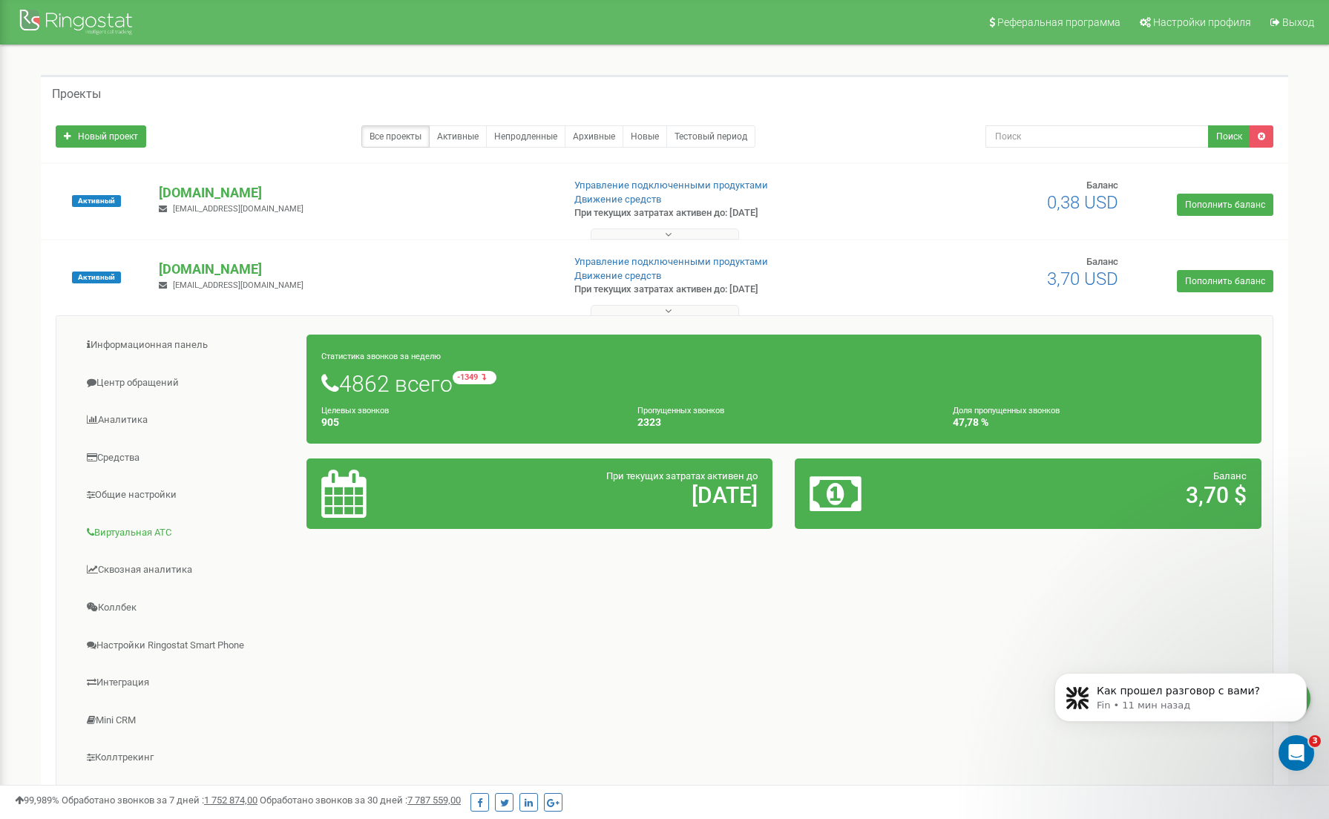
click at [138, 534] on link "Виртуальная АТС" at bounding box center [188, 533] width 240 height 36
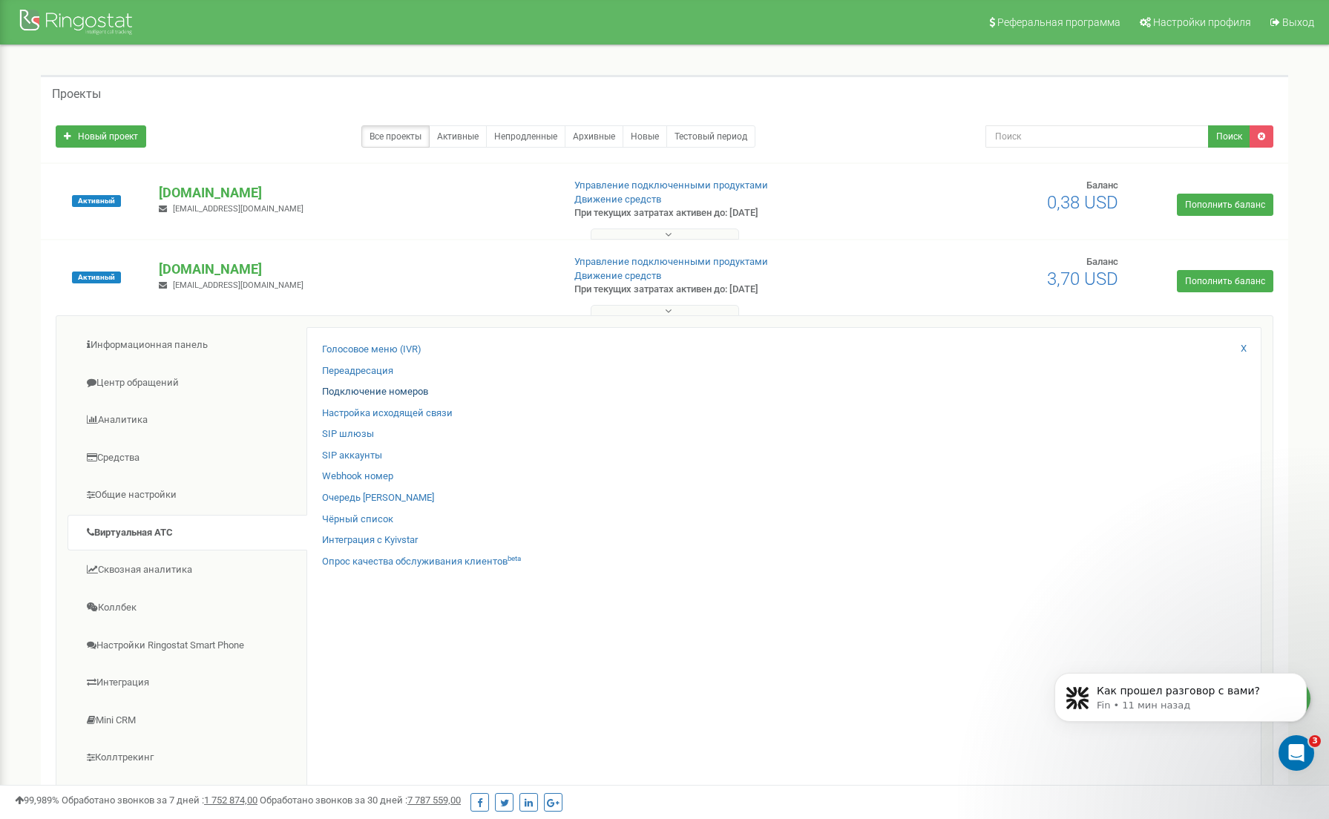
click at [376, 386] on link "Подключение номеров" at bounding box center [375, 392] width 106 height 14
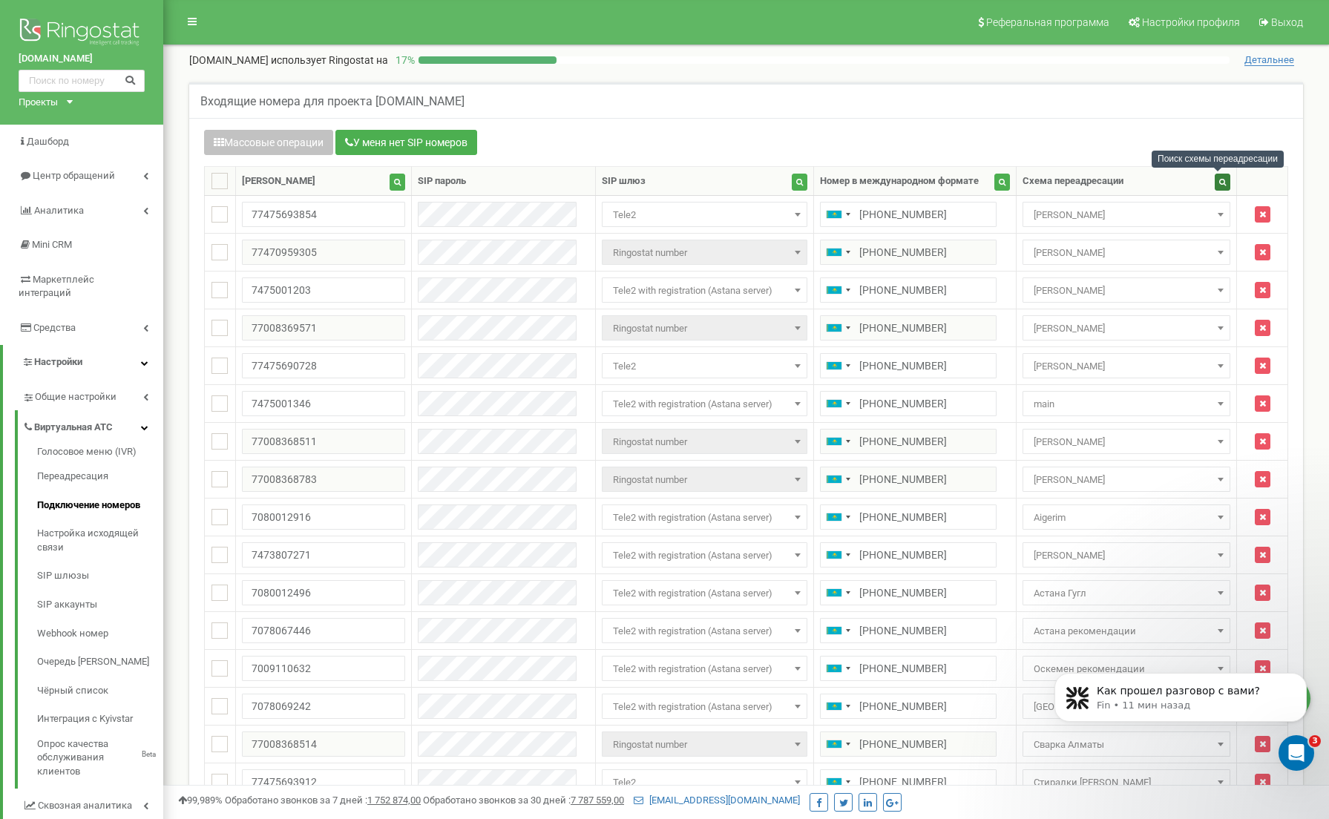
click at [1223, 186] on button "button" at bounding box center [1223, 182] width 16 height 17
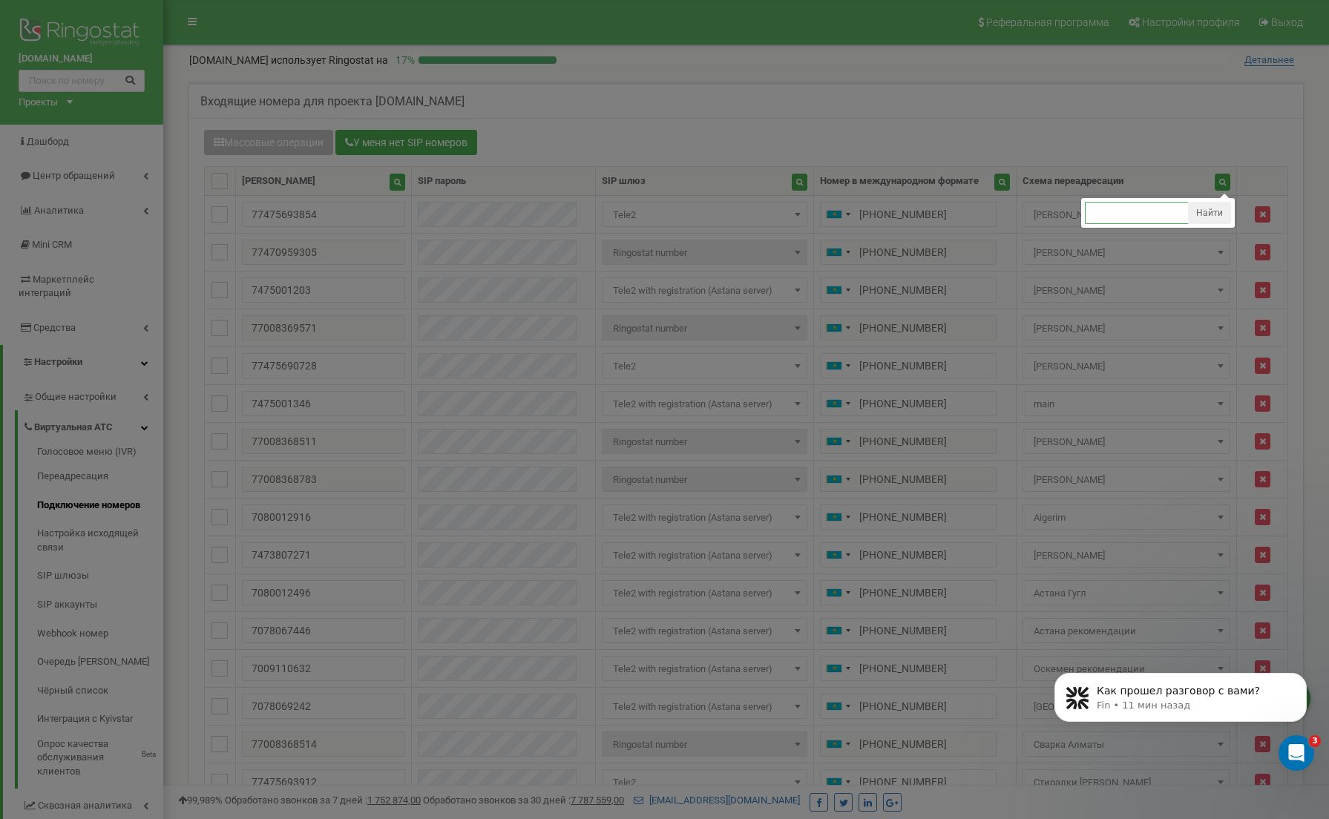
click at [1110, 209] on input "text" at bounding box center [1137, 213] width 104 height 22
type input "main"
click at [1213, 213] on button "Найти" at bounding box center [1209, 213] width 43 height 22
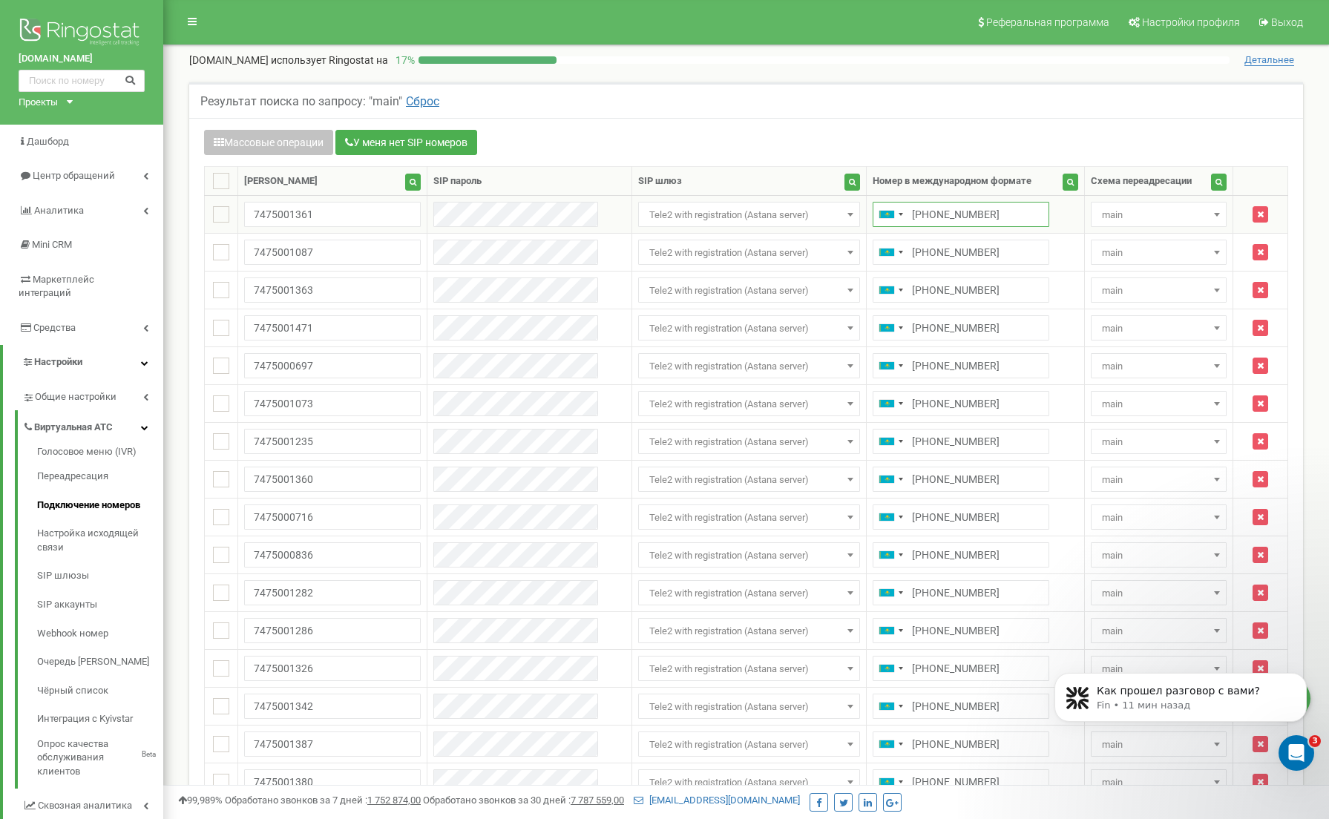
drag, startPoint x: 965, startPoint y: 213, endPoint x: 899, endPoint y: 208, distance: 66.3
click at [899, 208] on input "[PHONE_NUMBER]" at bounding box center [961, 214] width 177 height 25
drag, startPoint x: 961, startPoint y: 216, endPoint x: 898, endPoint y: 212, distance: 62.5
click at [898, 212] on input "[PHONE_NUMBER]" at bounding box center [961, 214] width 177 height 25
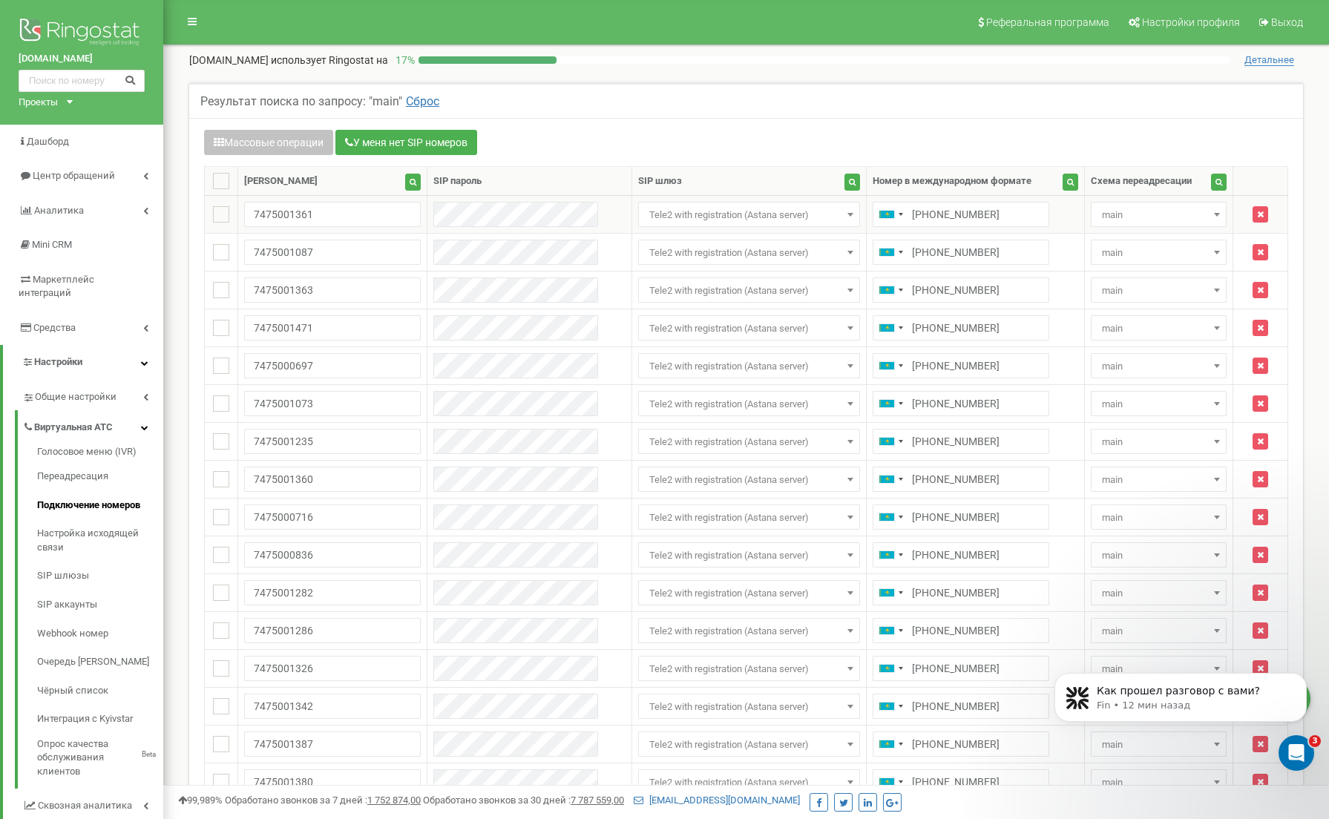
click at [1197, 215] on span "main" at bounding box center [1159, 215] width 126 height 21
select select "234091"
